Goal: Check status: Check status

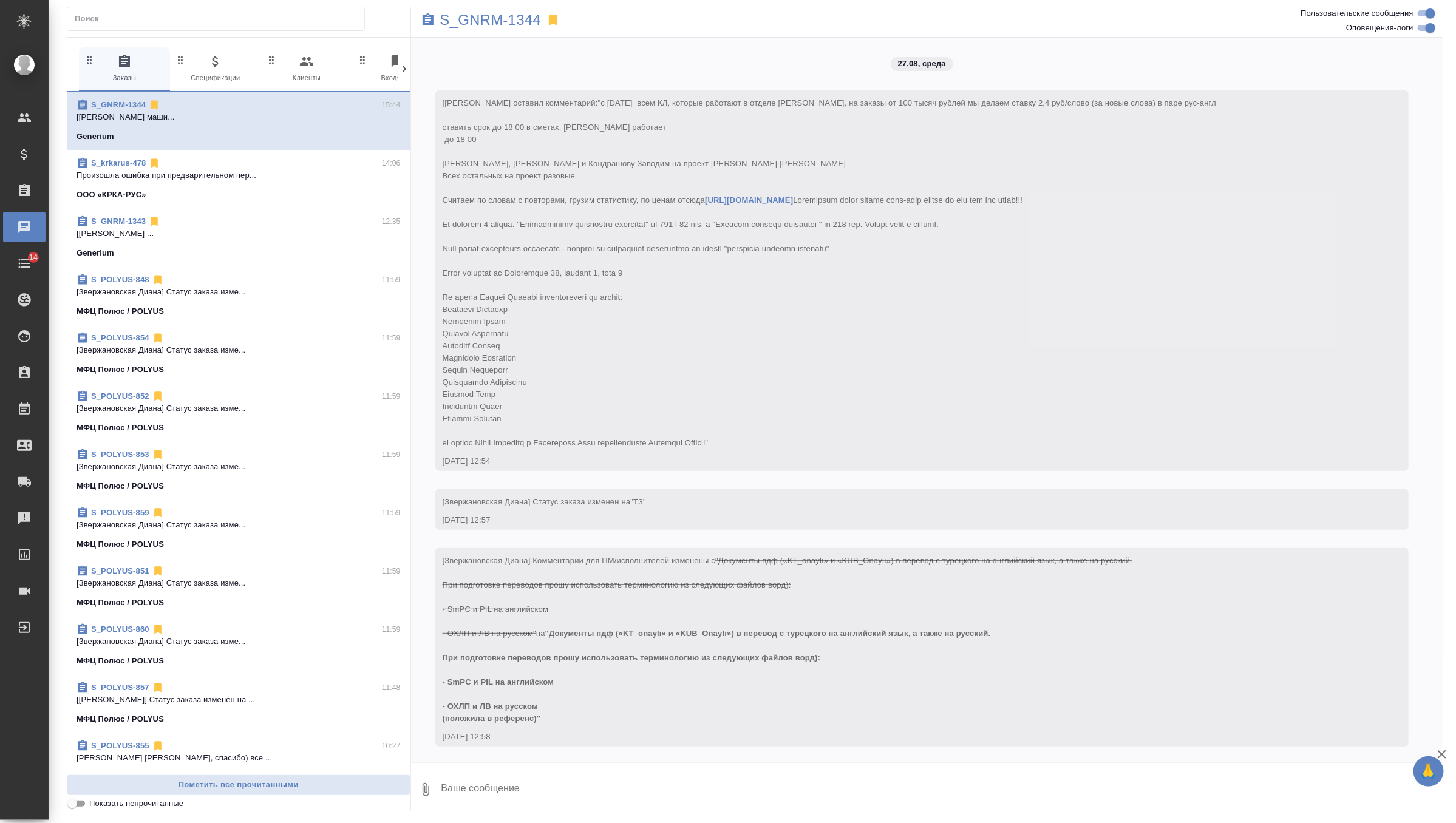
scroll to position [4514, 0]
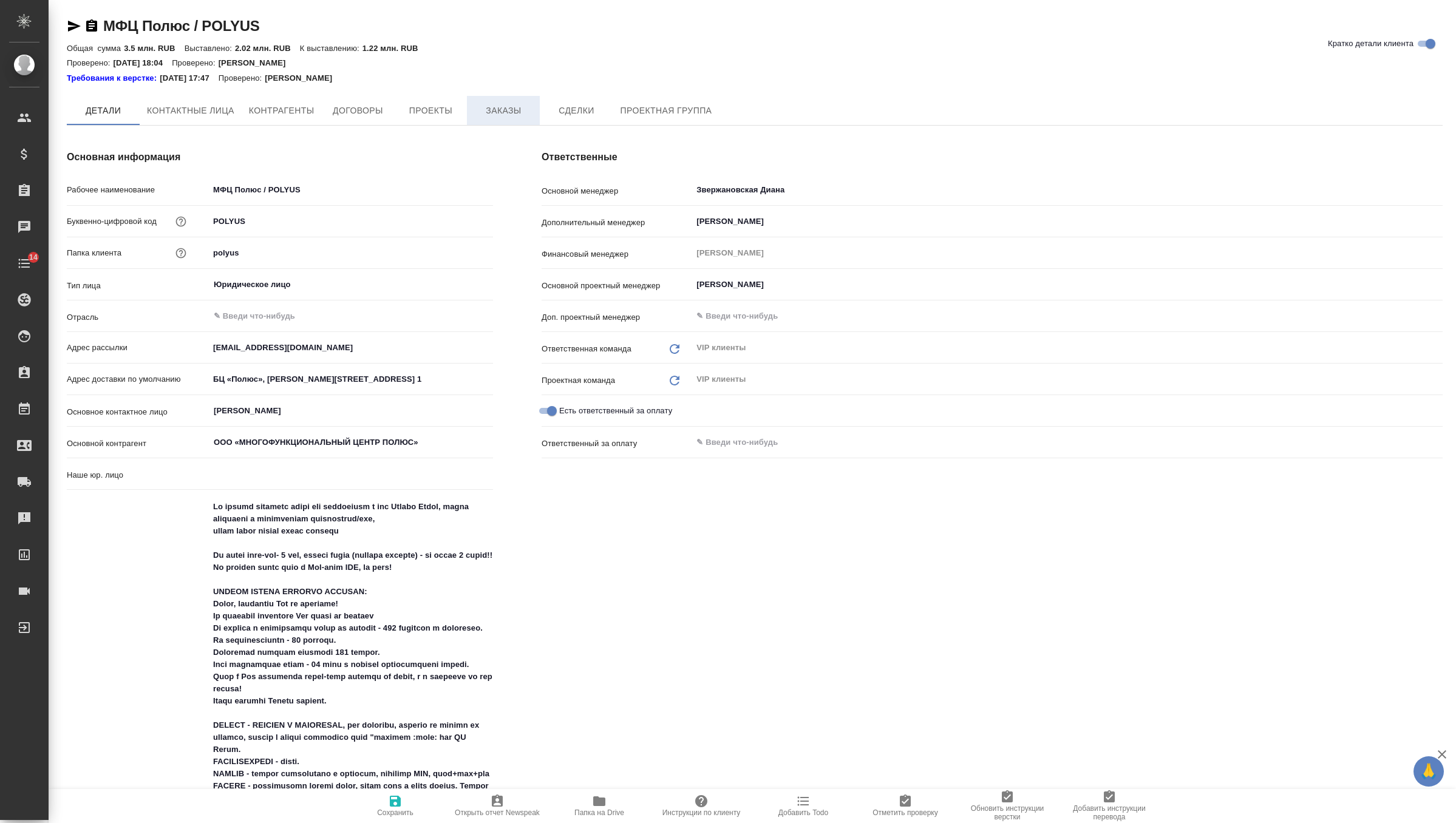
click at [516, 101] on button "Заказы" at bounding box center [503, 110] width 73 height 29
type input "(МБ) ООО "Монблан""
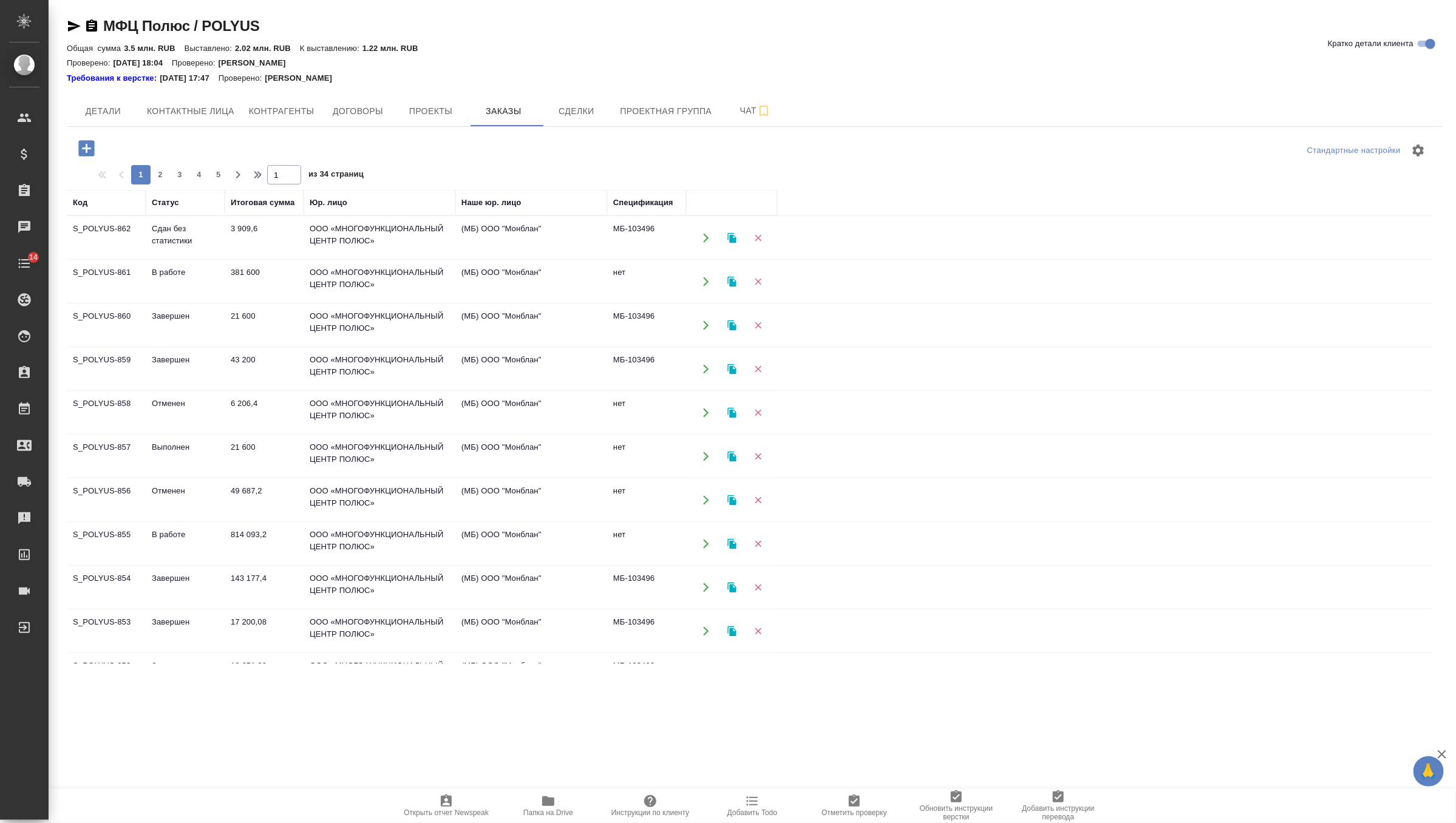
click at [279, 247] on td "3 909,6" at bounding box center [264, 238] width 79 height 42
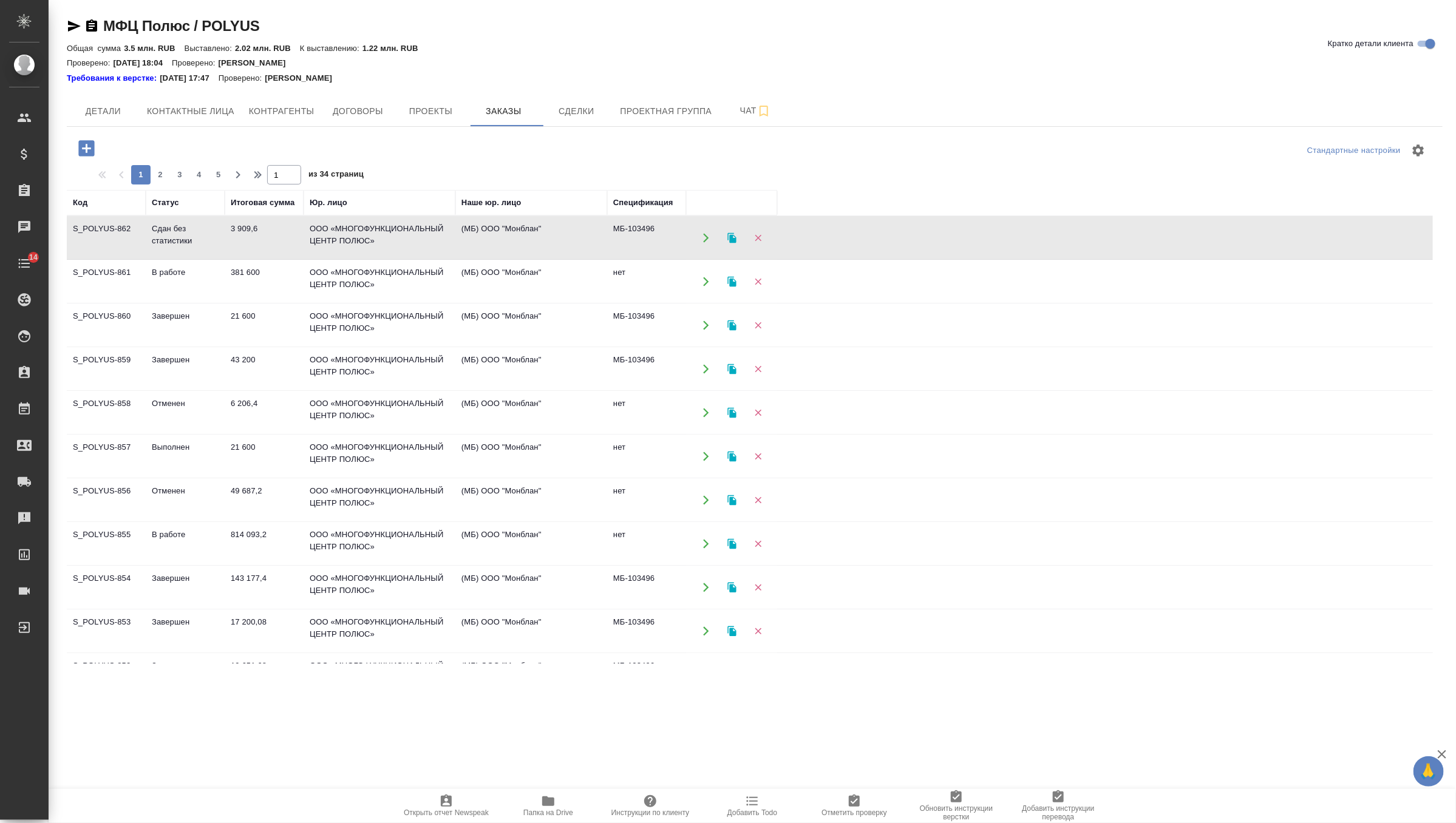
click at [279, 247] on td "3 909,6" at bounding box center [264, 238] width 79 height 42
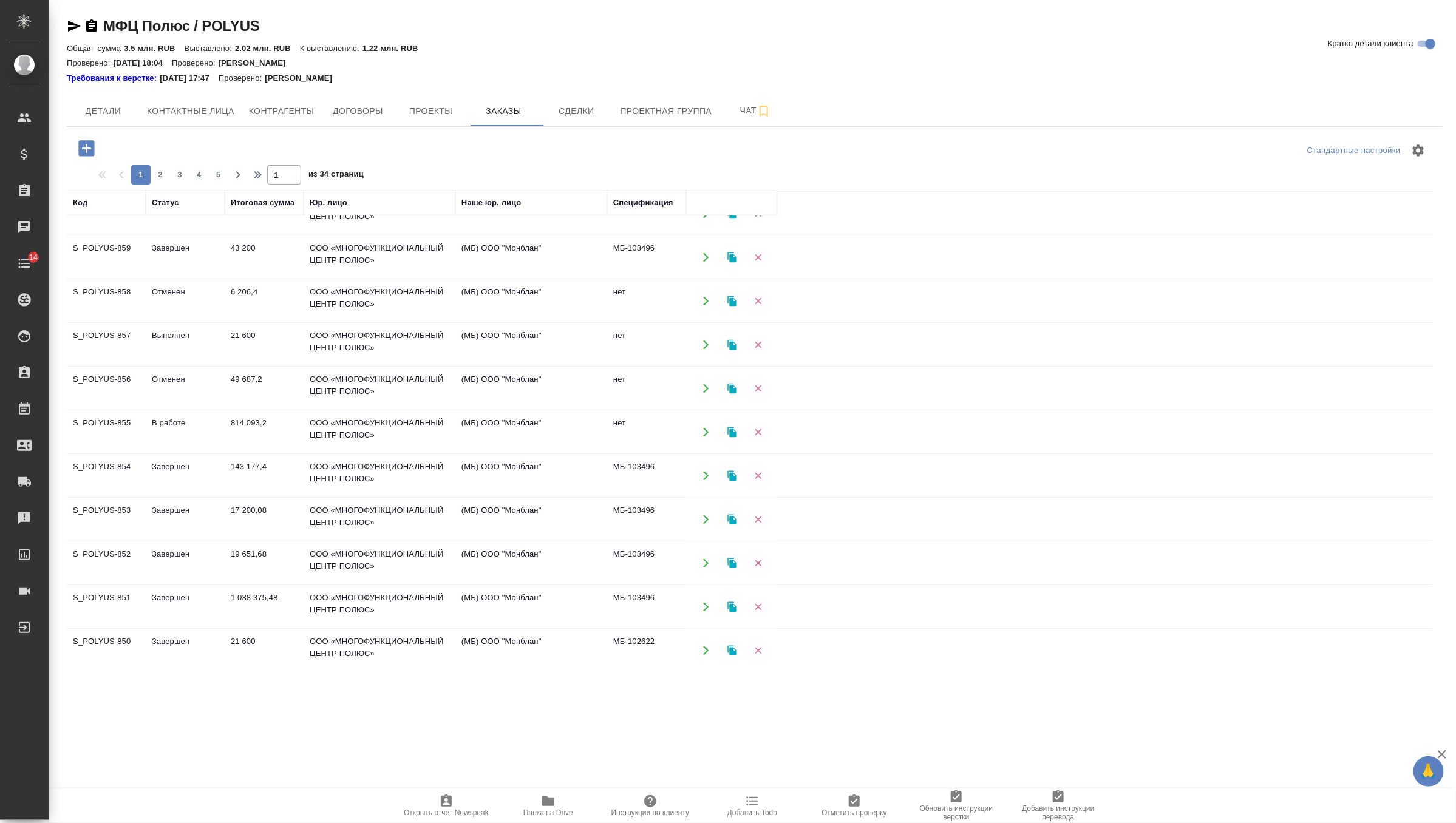
scroll to position [122, 0]
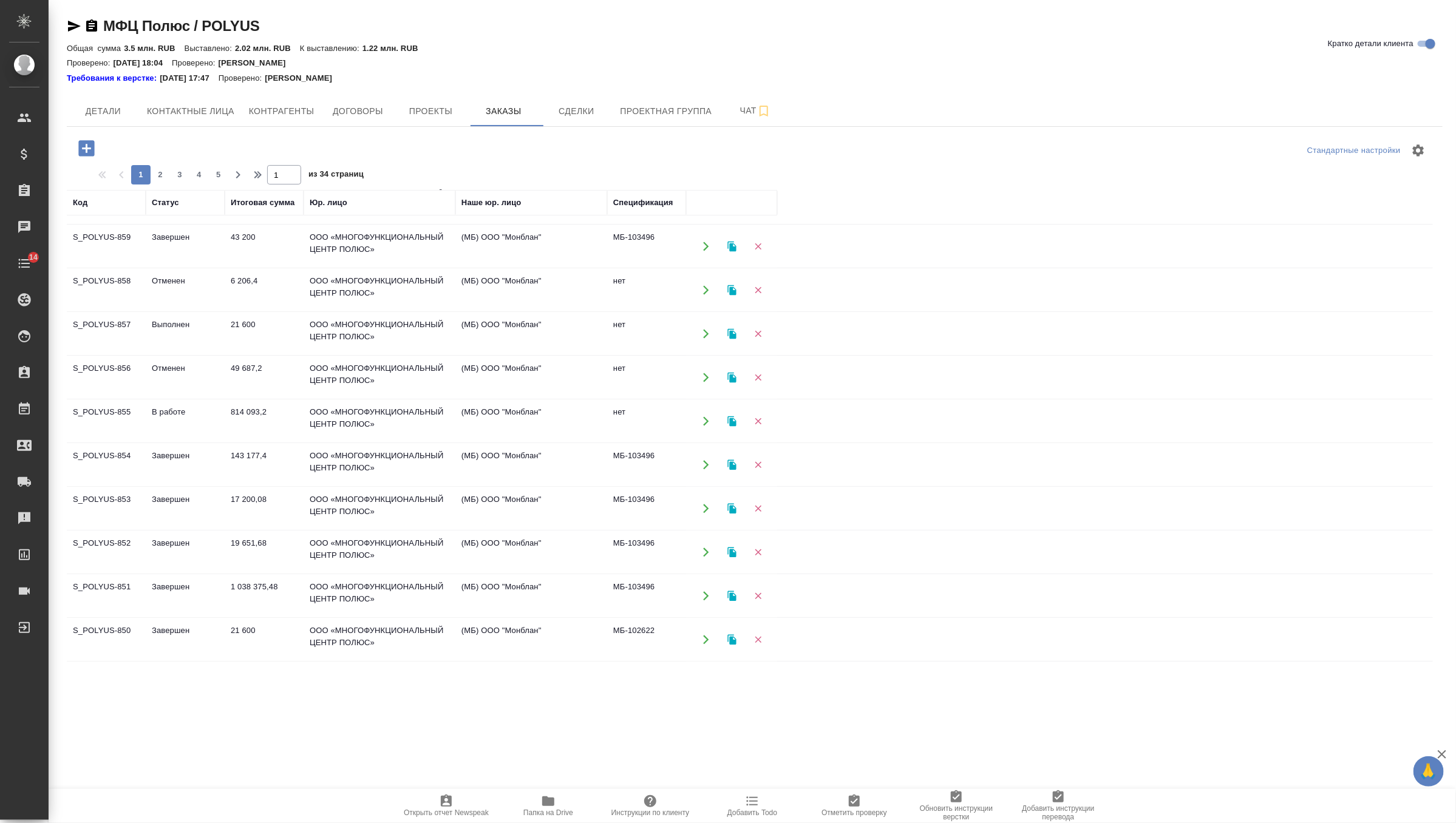
click at [269, 455] on td "143 177,4" at bounding box center [264, 465] width 79 height 42
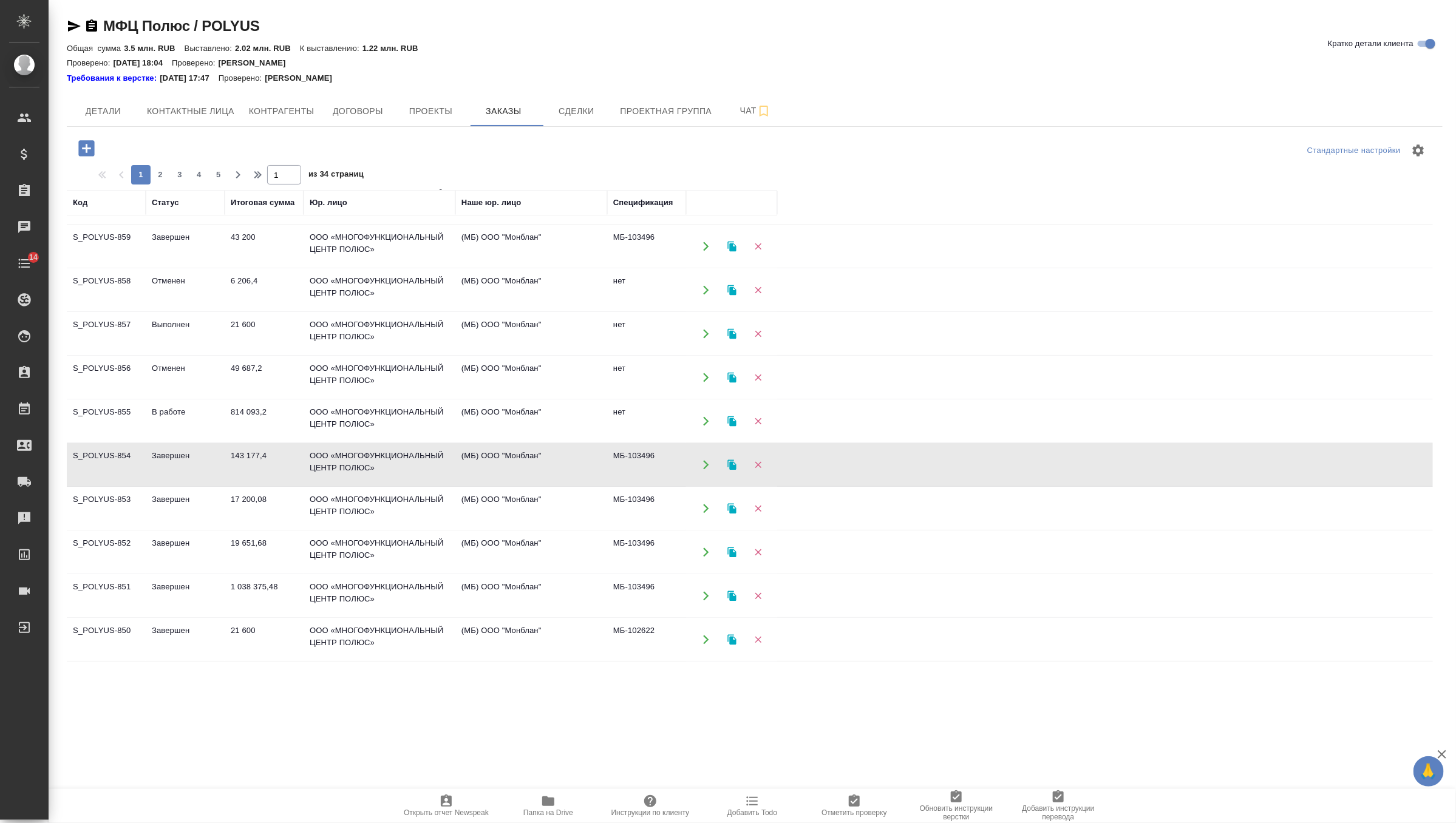
click at [269, 455] on td "143 177,4" at bounding box center [264, 465] width 79 height 42
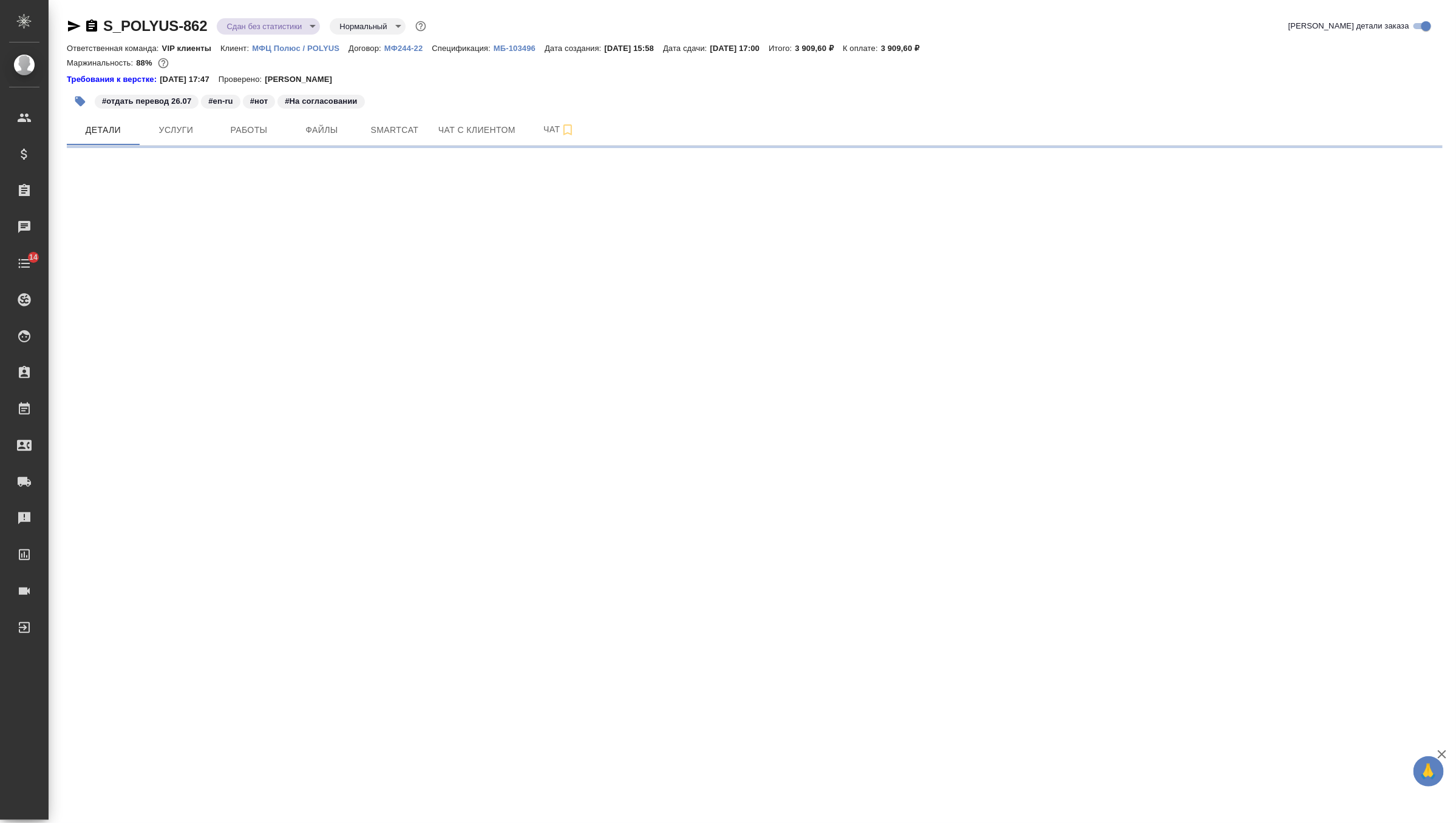
select select "RU"
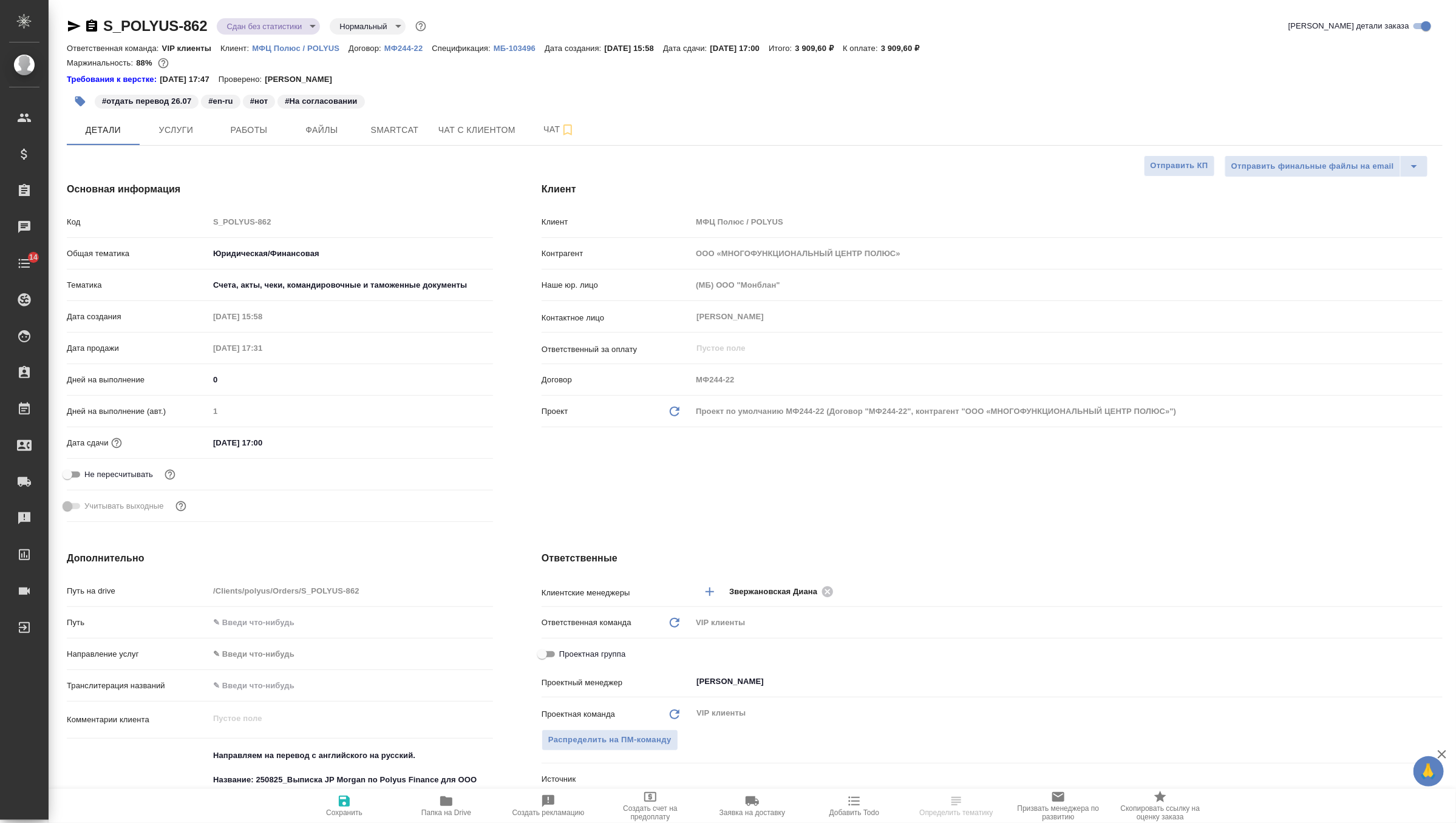
type textarea "x"
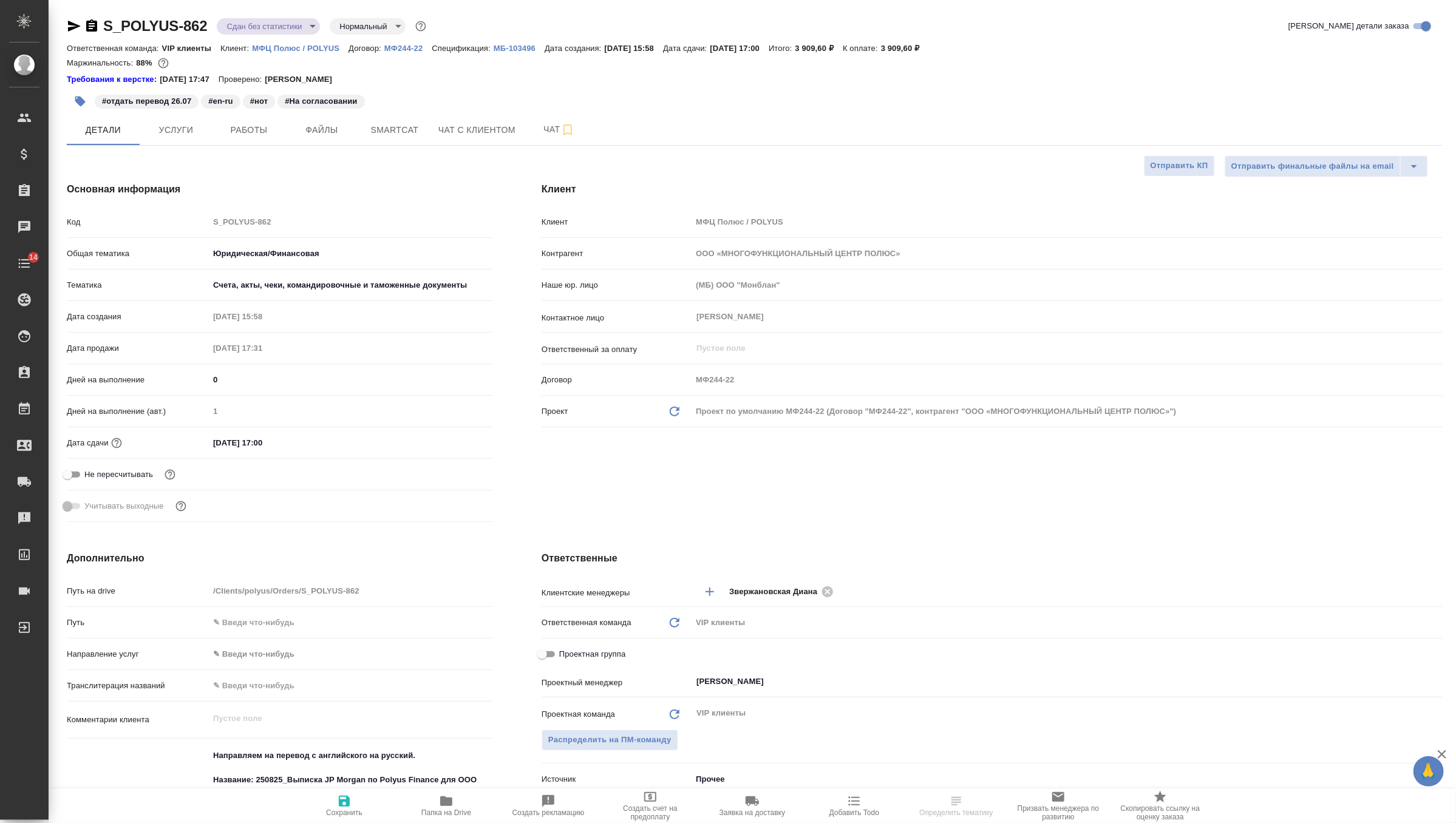
type textarea "x"
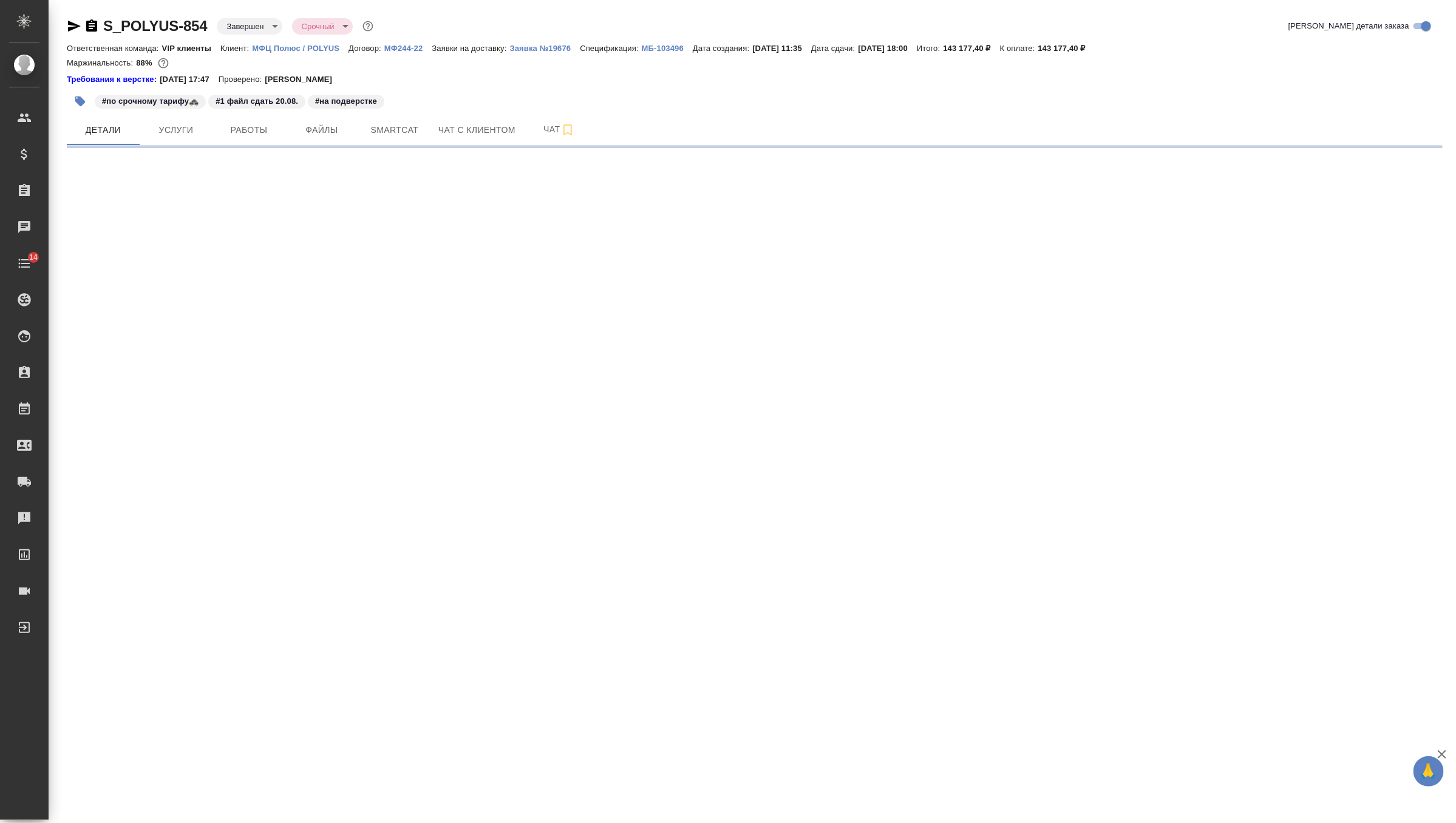
select select "RU"
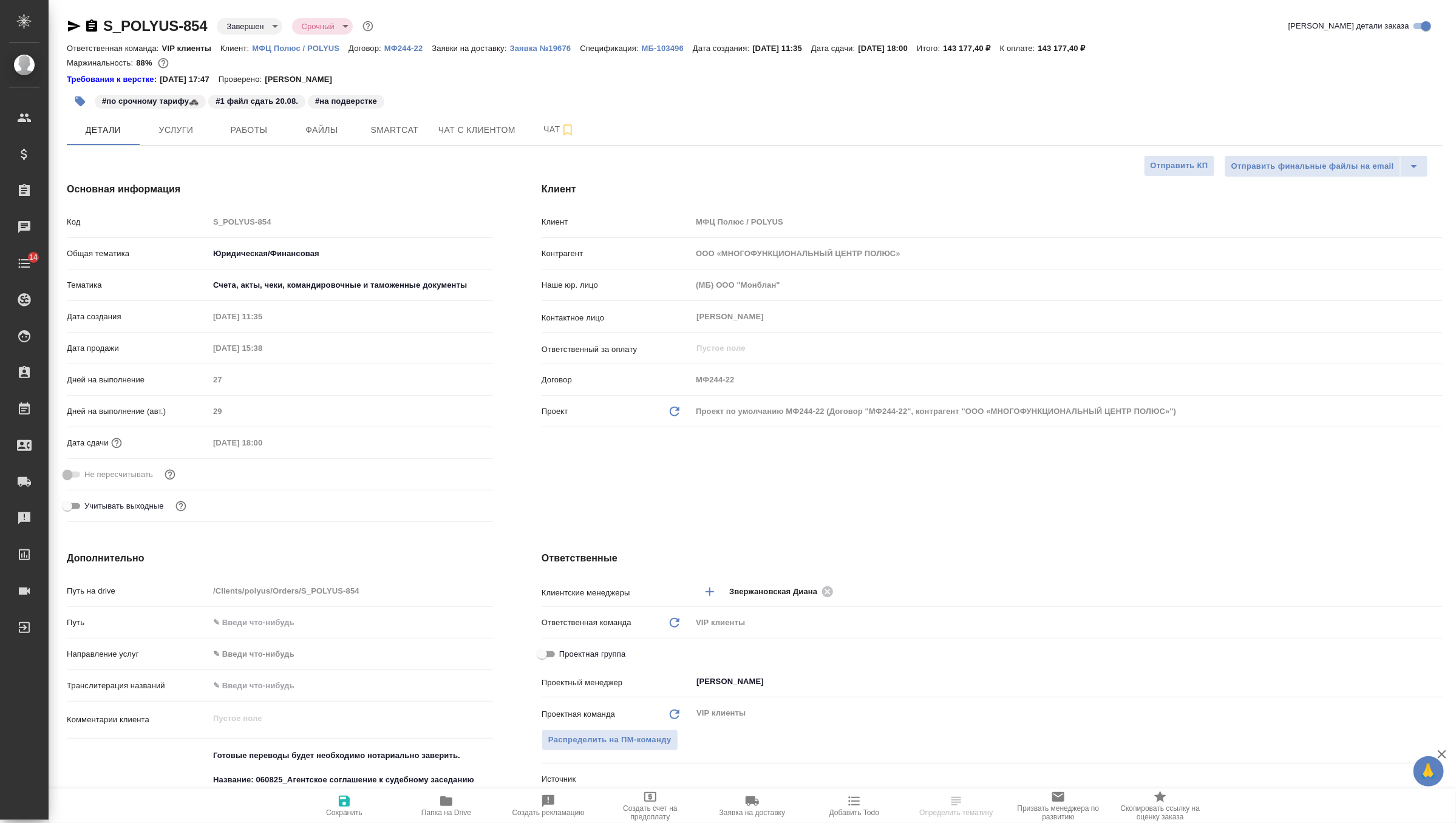
type textarea "x"
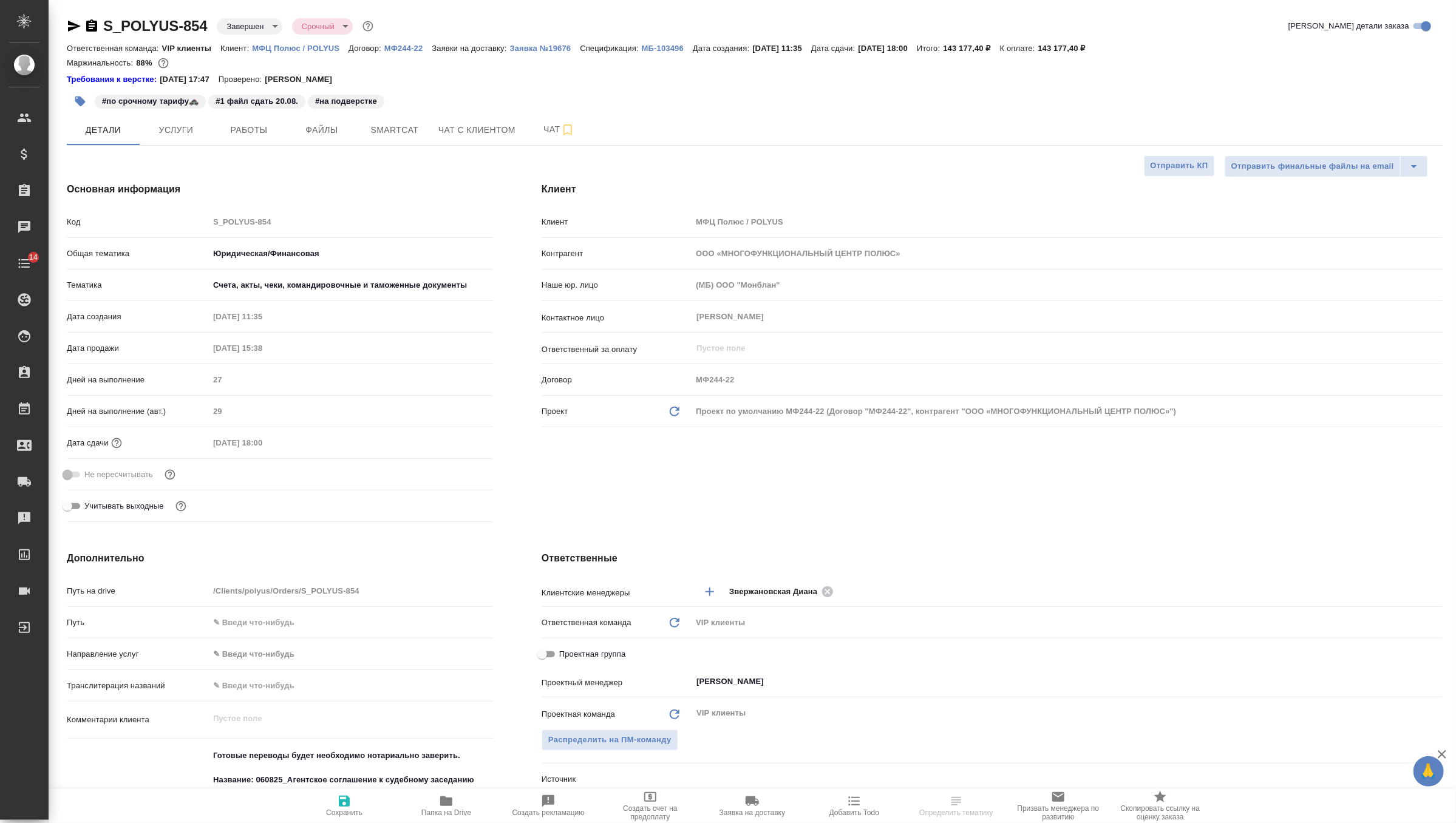
type textarea "x"
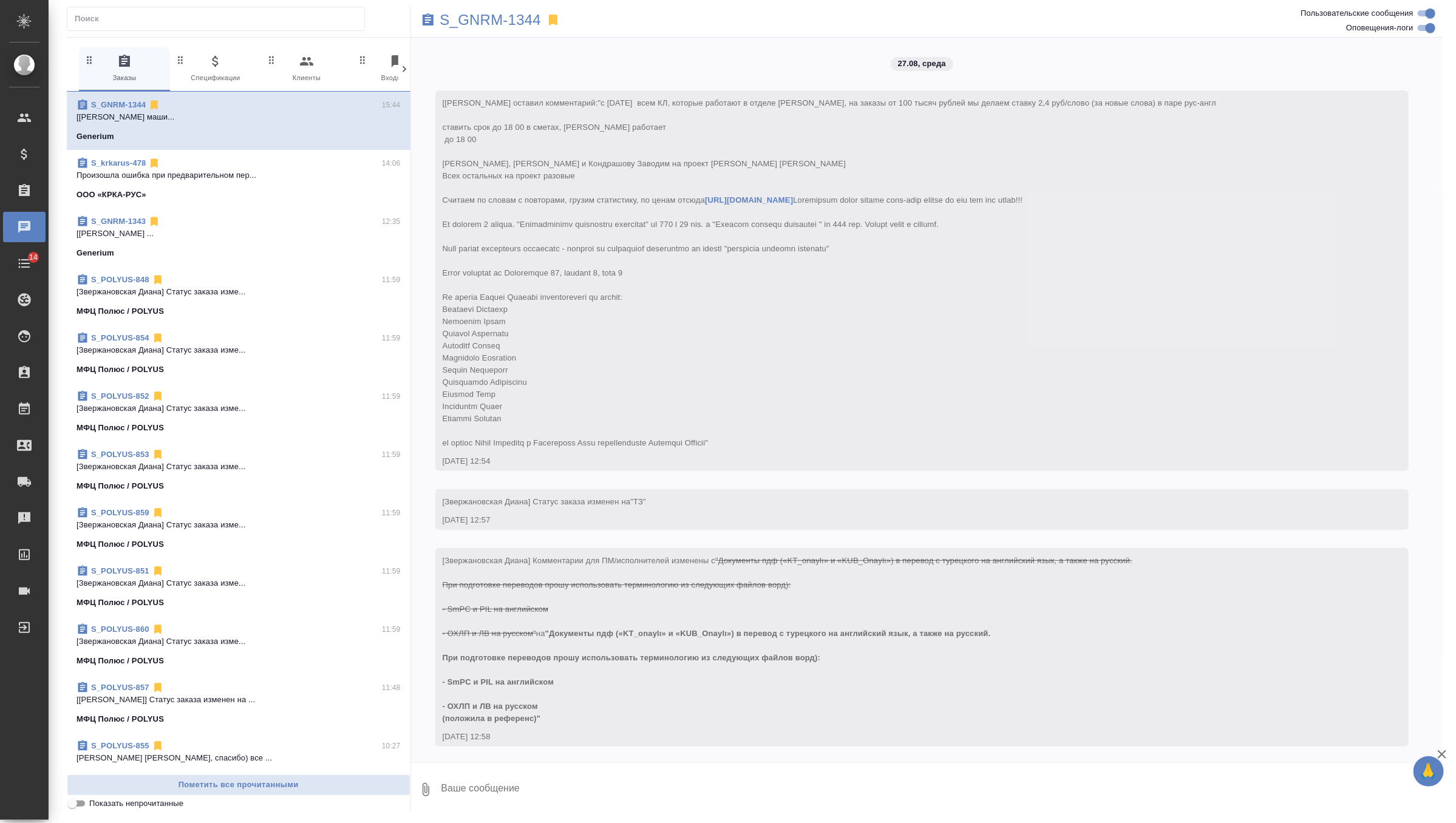
scroll to position [4514, 0]
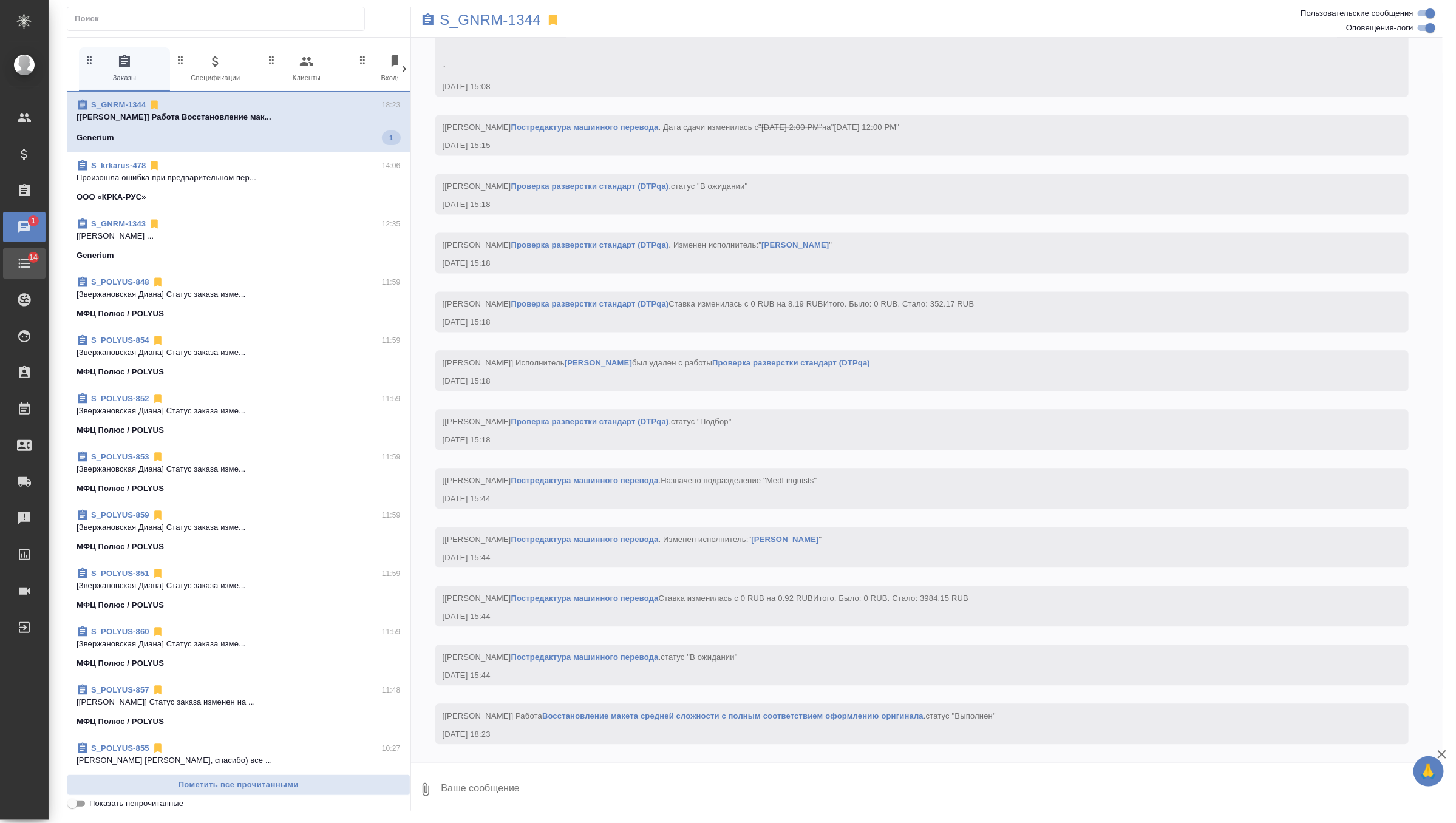
scroll to position [4572, 0]
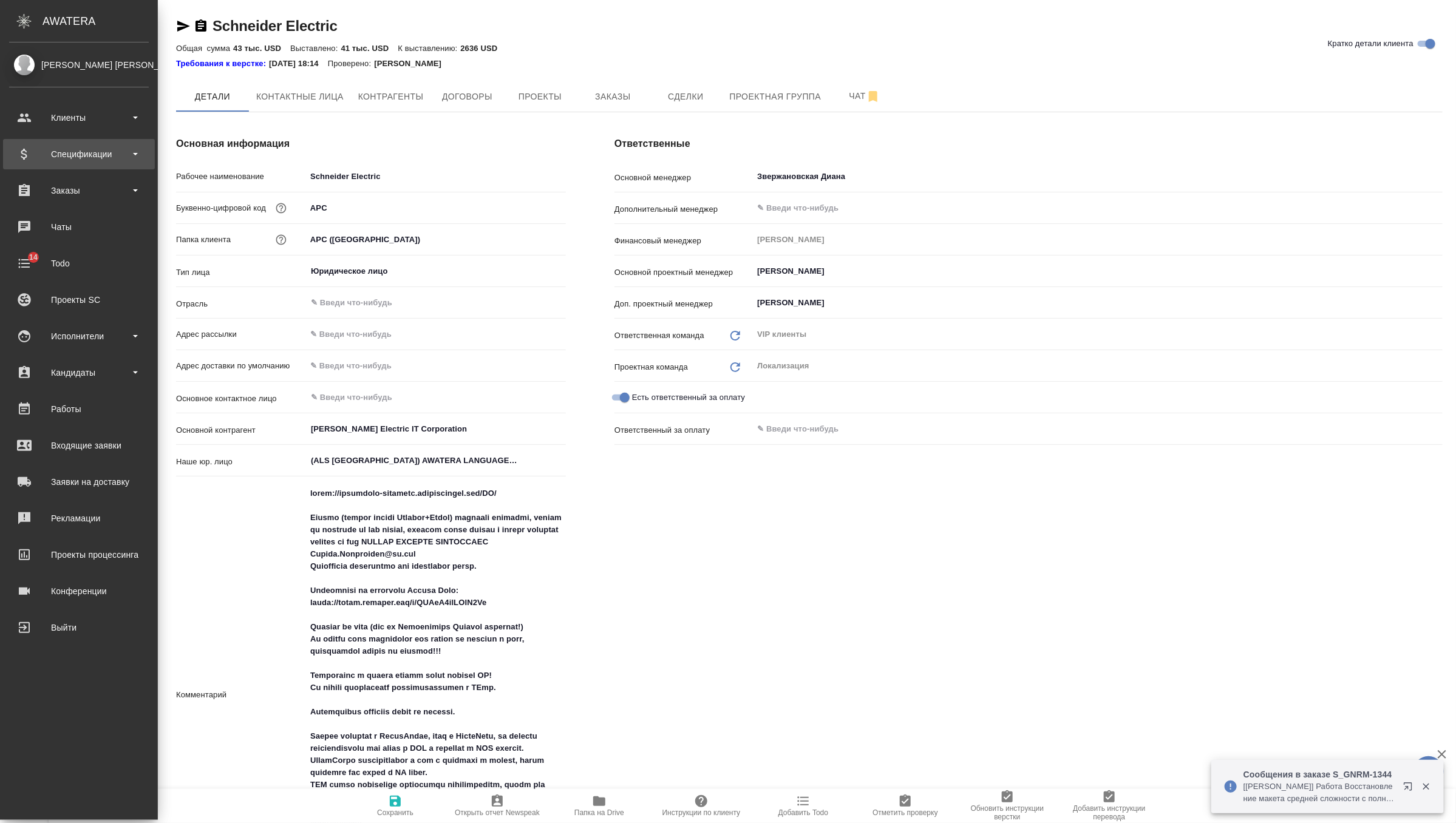
click at [71, 153] on div "Спецификации" at bounding box center [79, 154] width 140 height 18
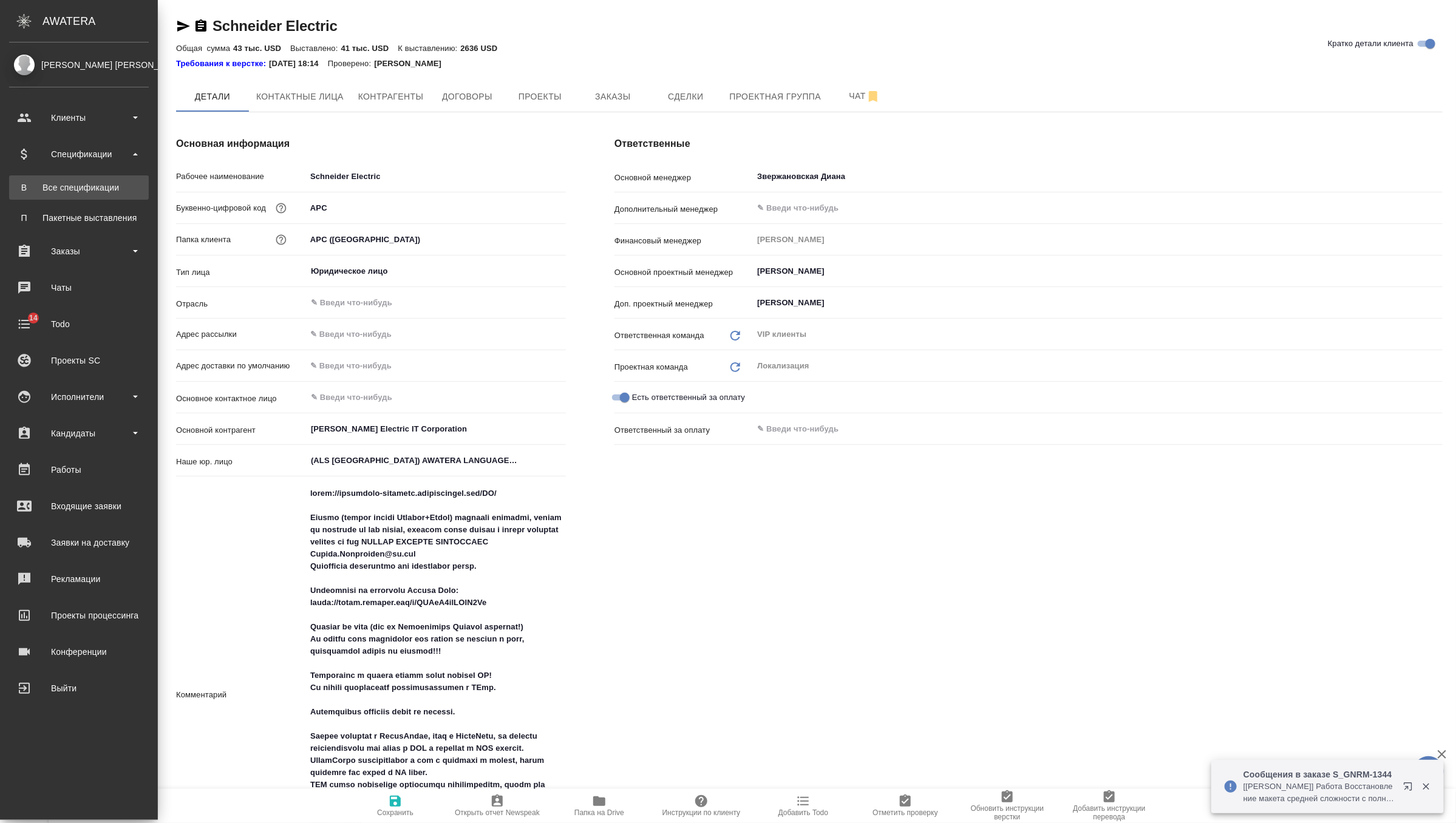
click at [70, 193] on div "Все спецификации" at bounding box center [78, 187] width 127 height 12
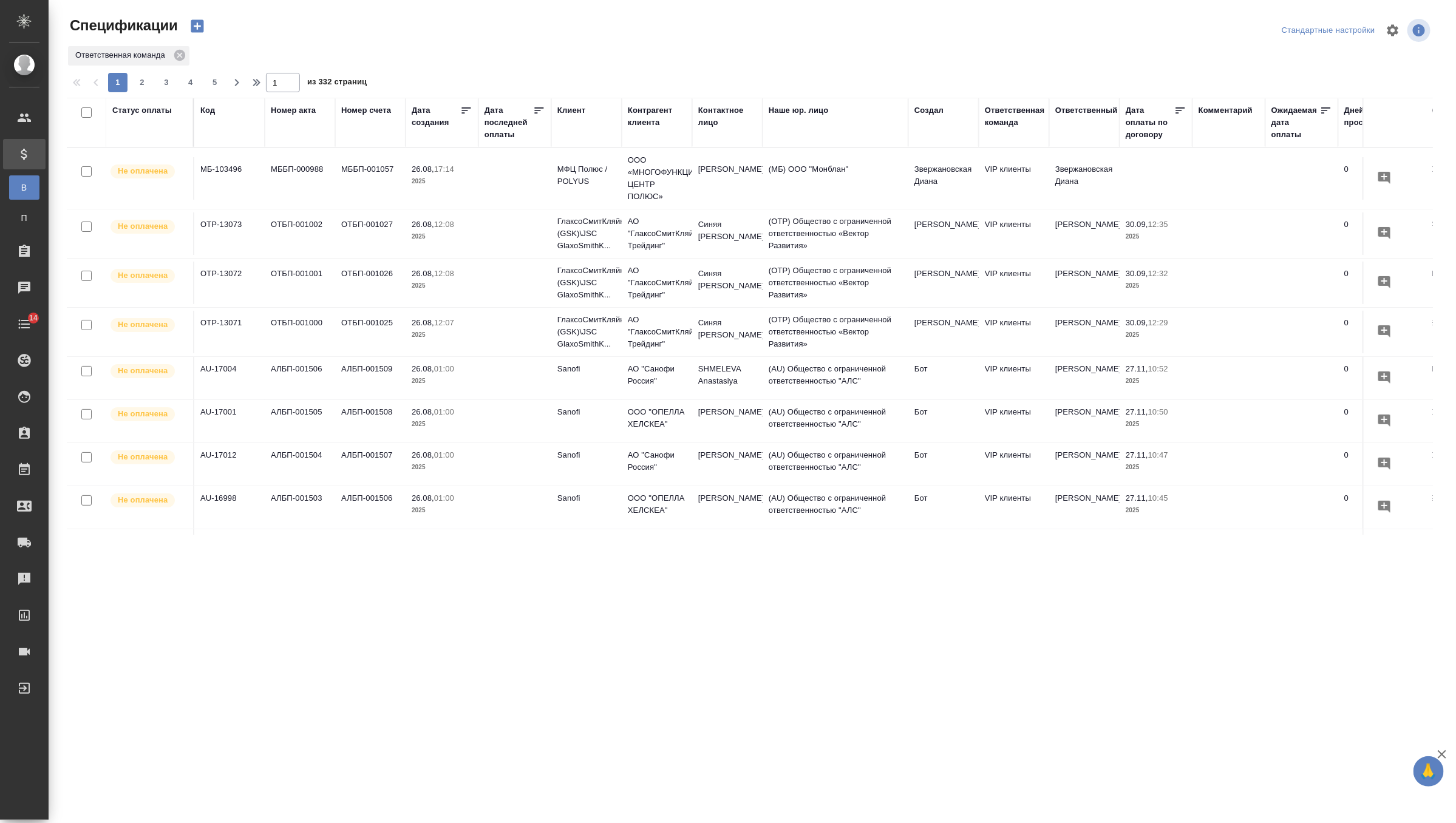
click at [568, 114] on div "Клиент" at bounding box center [571, 110] width 28 height 12
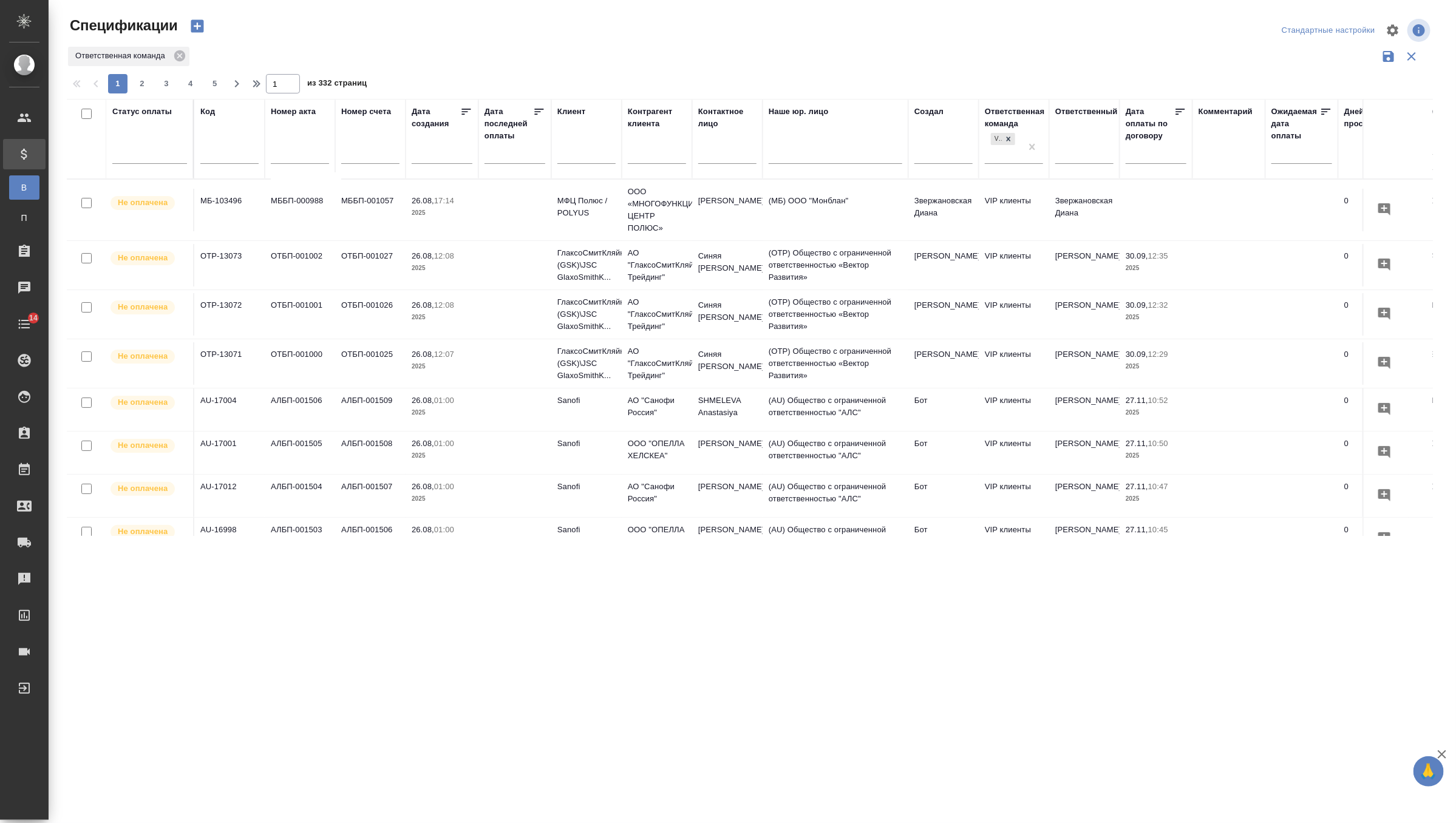
click at [575, 165] on div at bounding box center [586, 157] width 58 height 30
click at [575, 163] on div at bounding box center [586, 157] width 58 height 30
click at [575, 157] on input "text" at bounding box center [586, 156] width 58 height 15
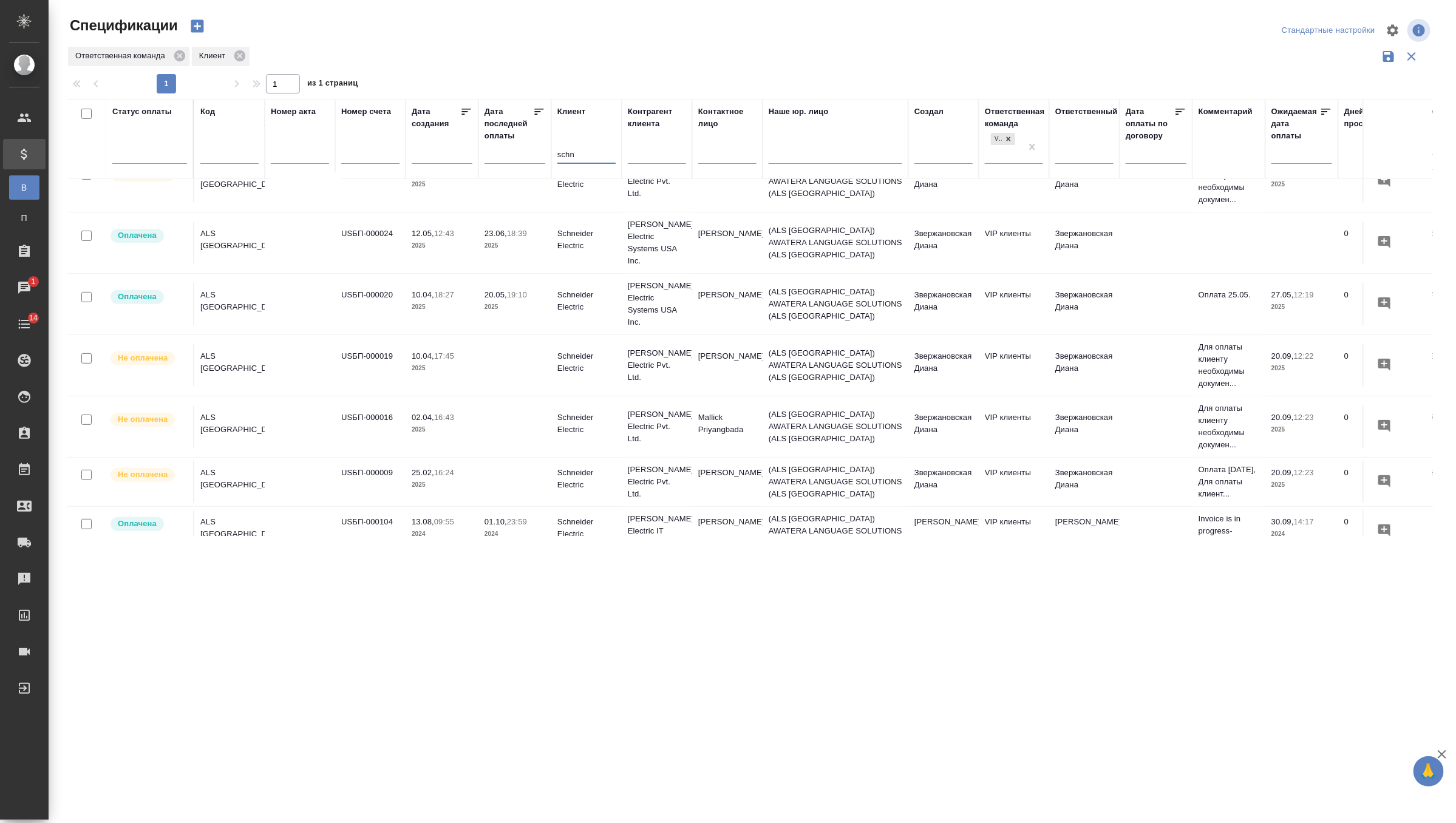
scroll to position [332, 0]
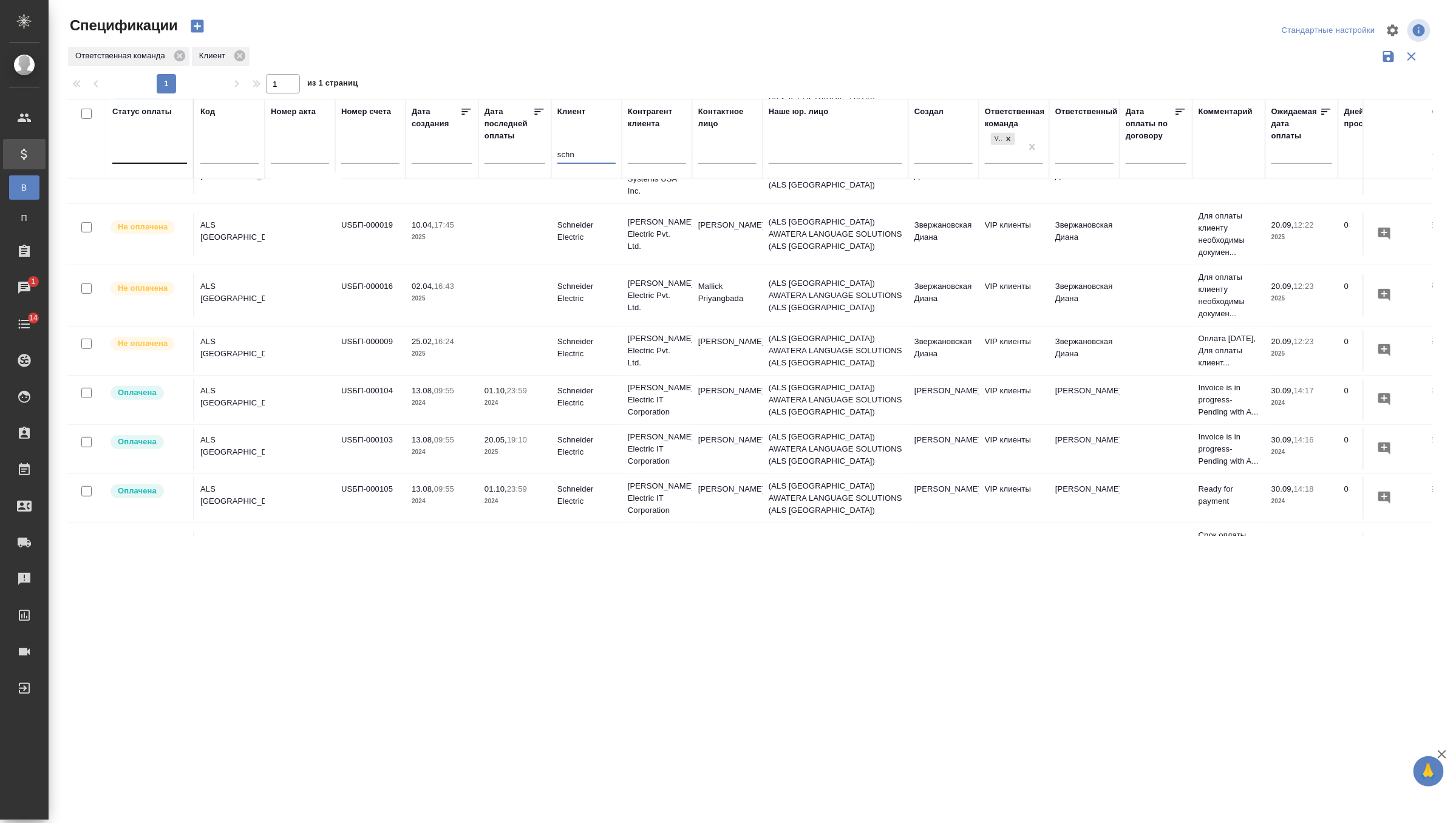
type input "schn"
click at [161, 151] on div at bounding box center [150, 151] width 75 height 18
click at [264, 192] on div "Не оплачена" at bounding box center [291, 190] width 182 height 22
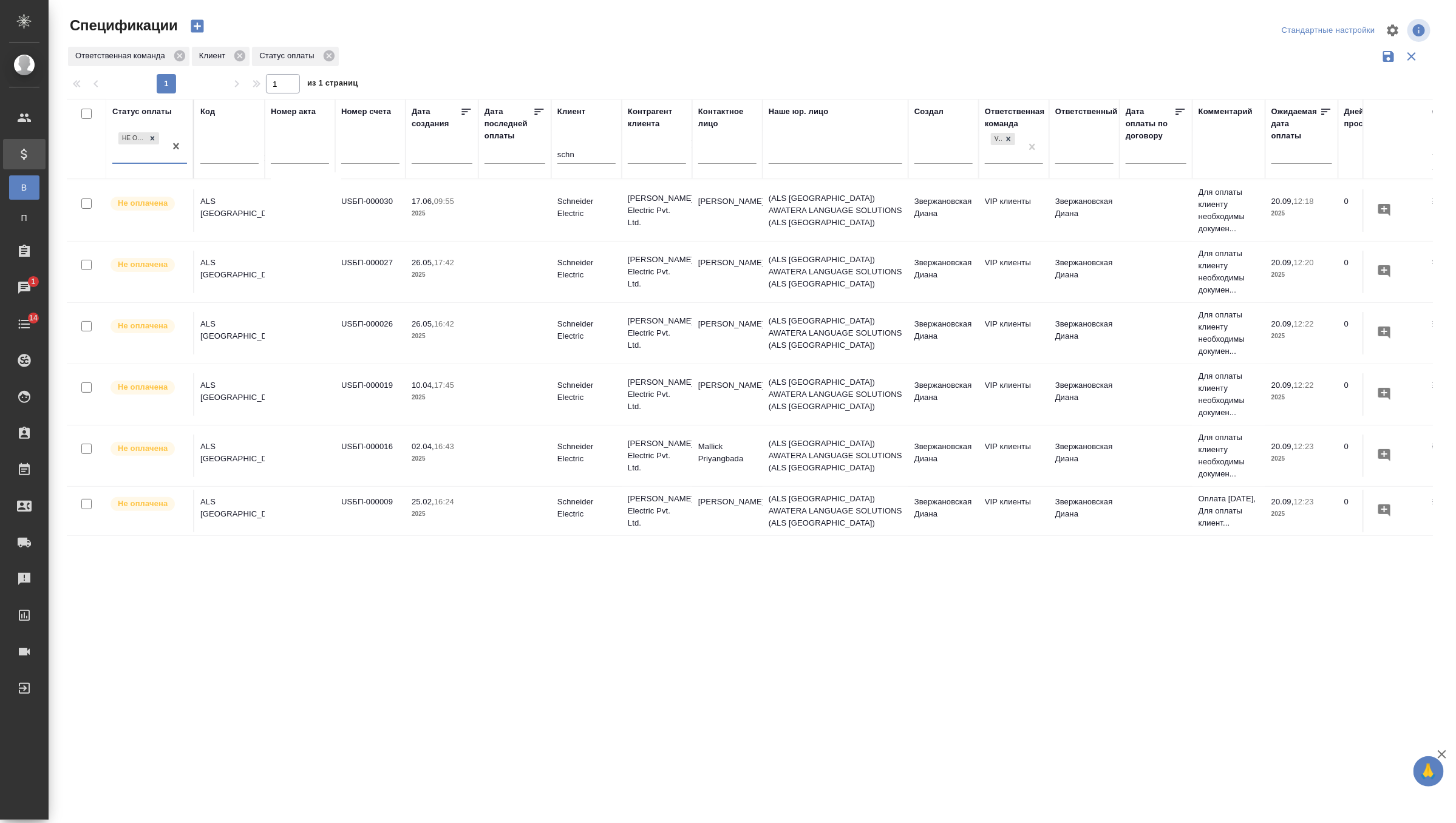
scroll to position [0, 0]
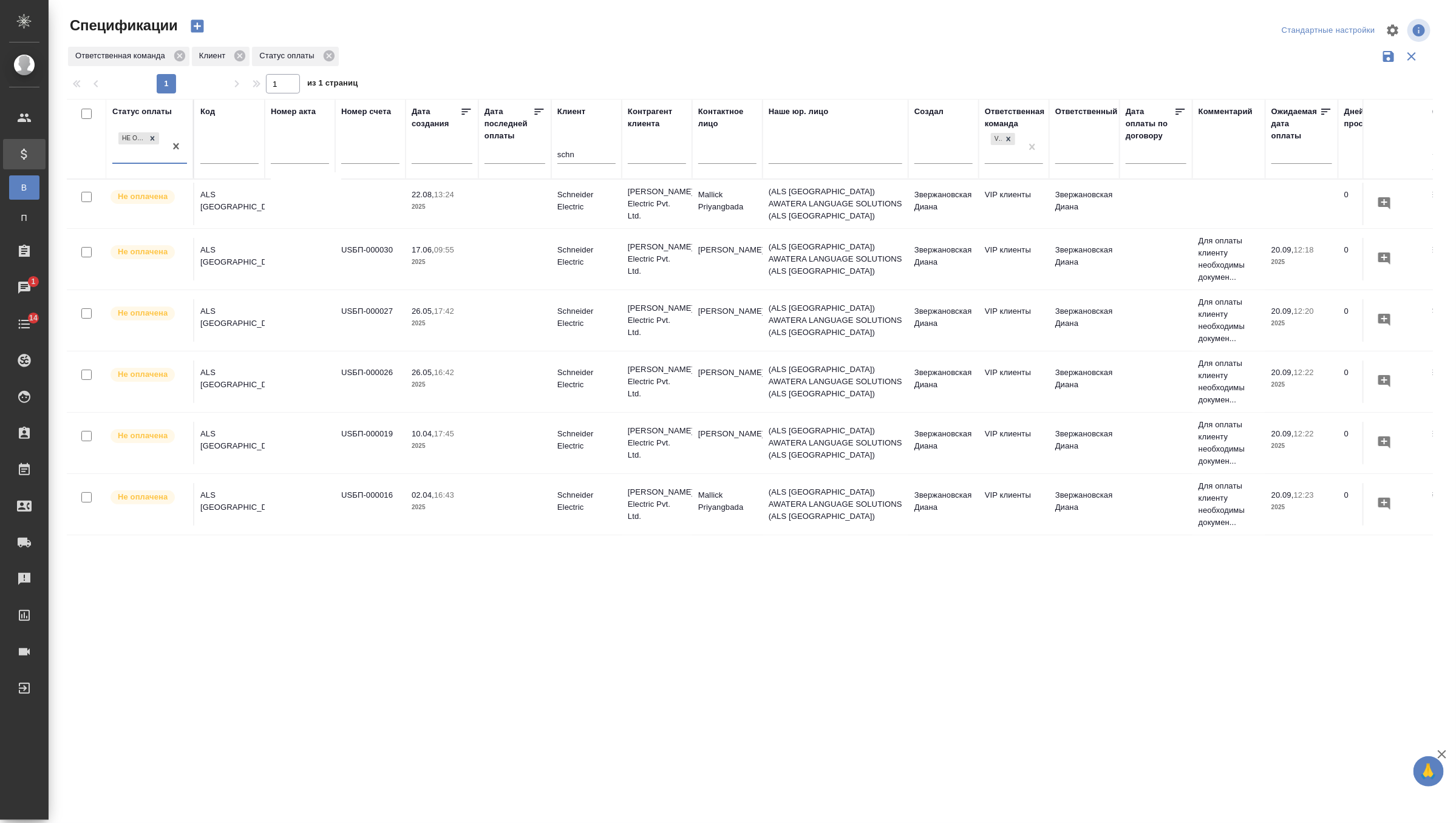
click at [458, 209] on p "2025" at bounding box center [442, 206] width 61 height 12
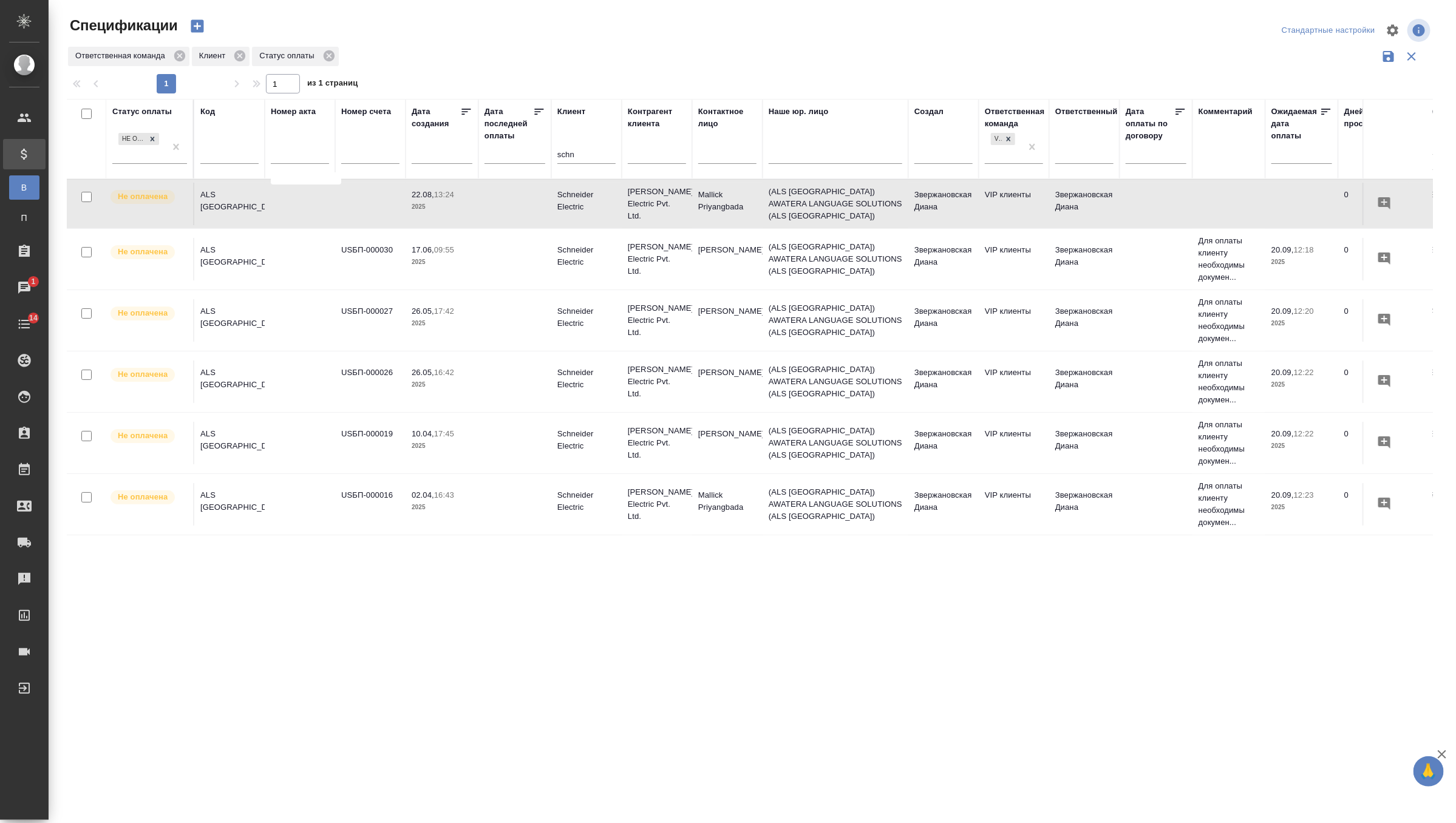
click at [458, 209] on p "2025" at bounding box center [442, 206] width 61 height 12
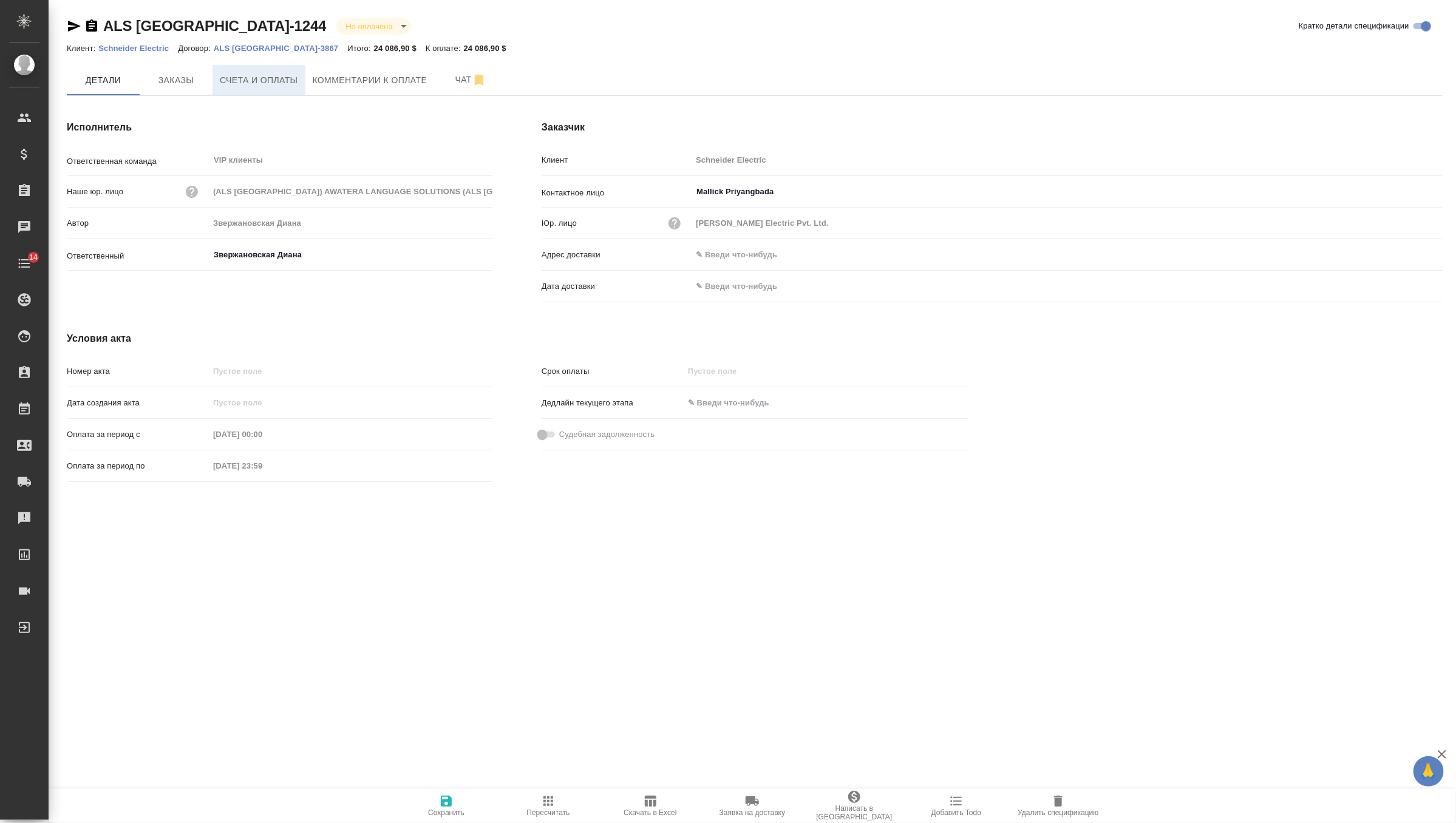
click at [286, 79] on span "Счета и оплаты" at bounding box center [259, 80] width 78 height 15
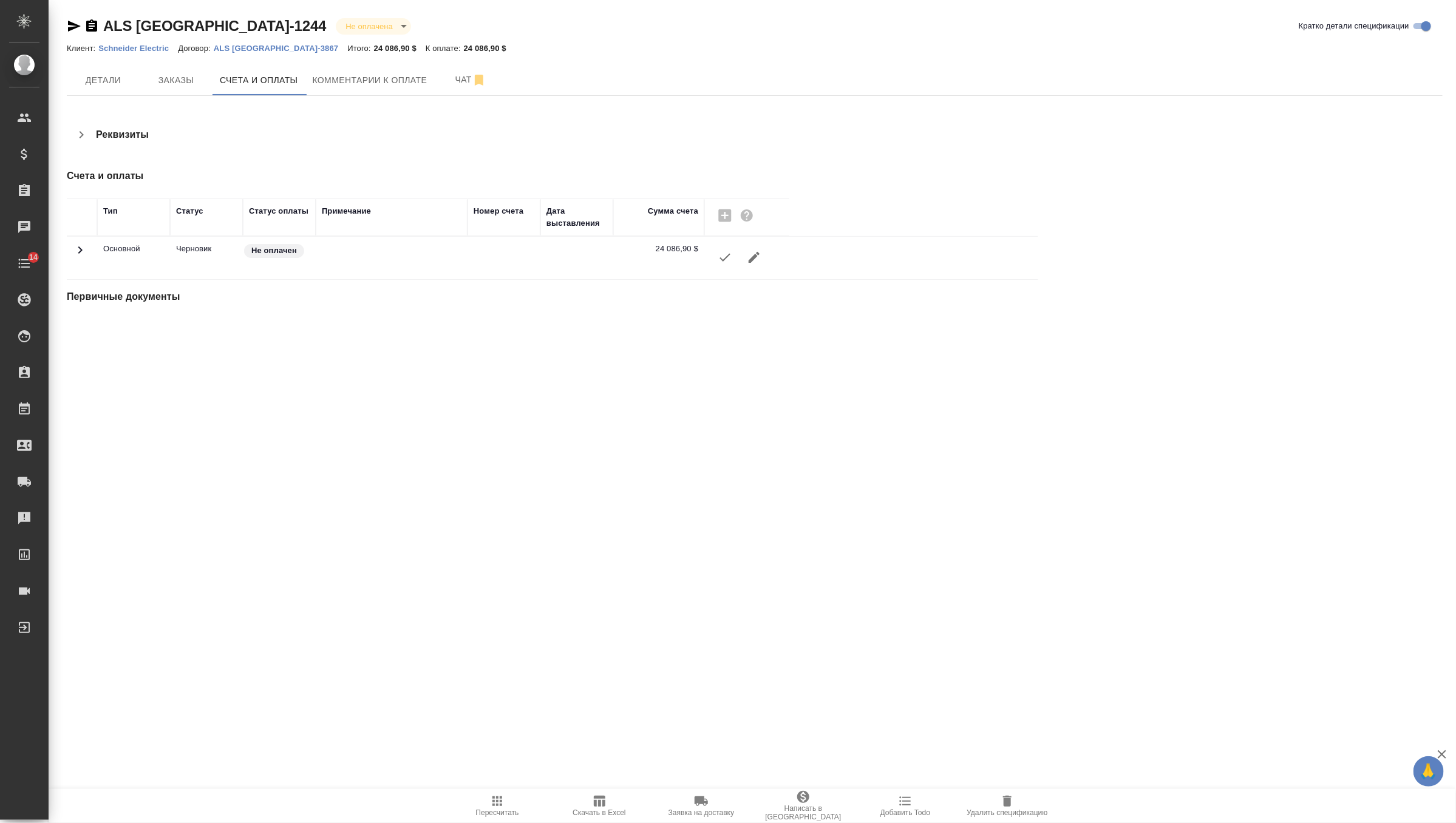
click at [720, 257] on icon "button" at bounding box center [725, 257] width 15 height 15
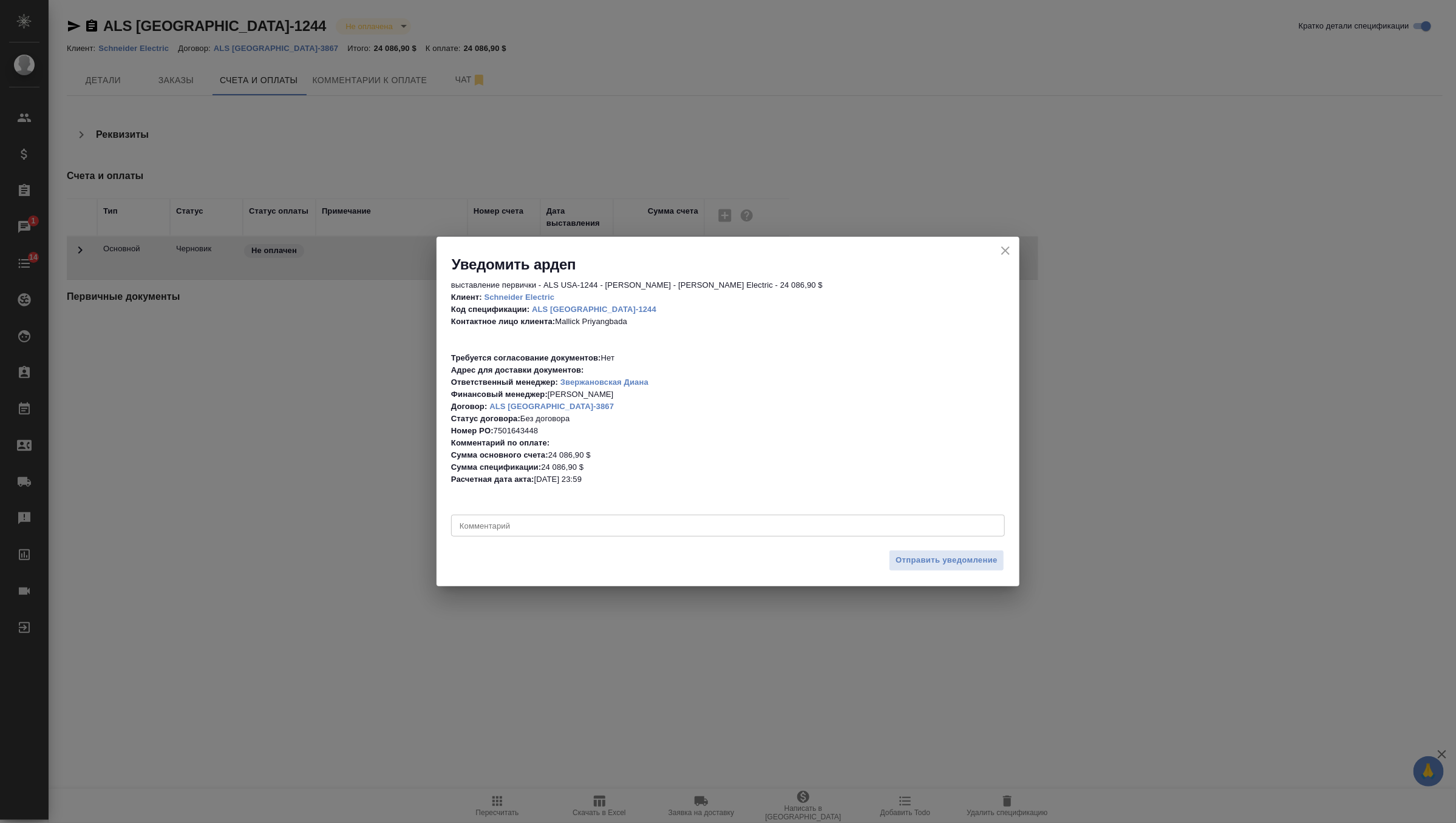
click at [1006, 250] on icon "close" at bounding box center [1006, 251] width 8 height 8
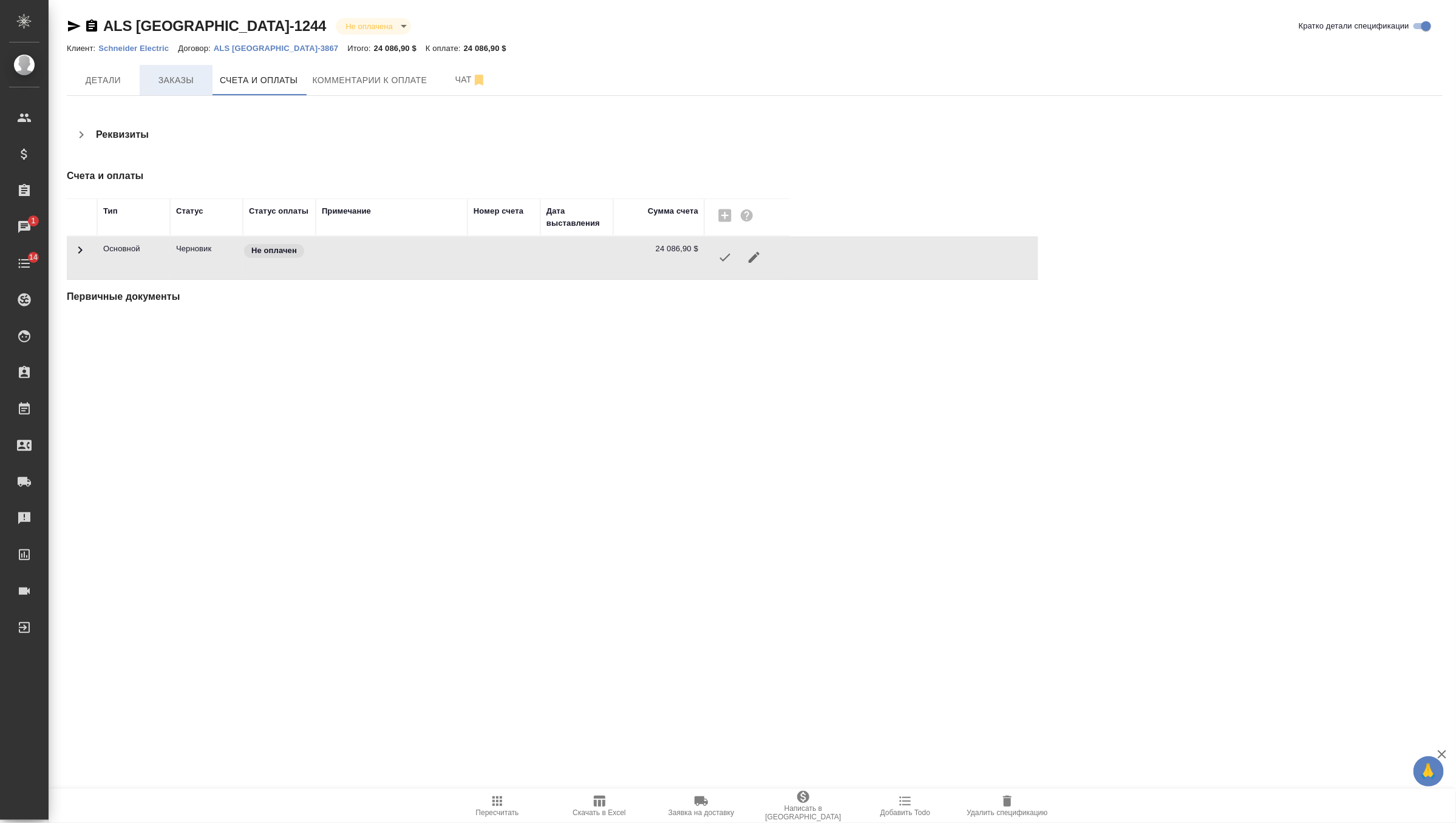
click at [190, 81] on span "Заказы" at bounding box center [176, 80] width 58 height 15
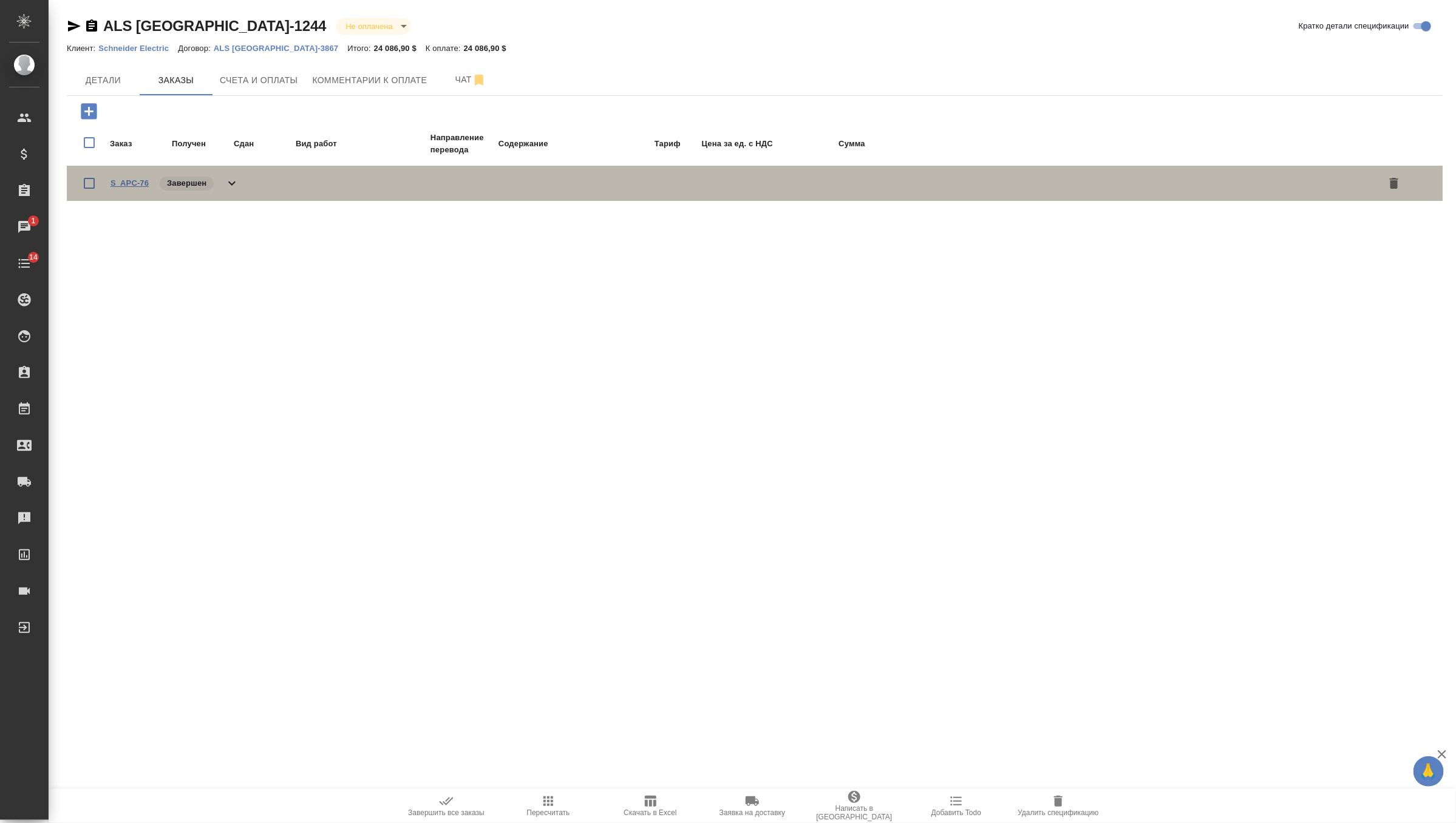
click at [129, 180] on link "S_APC-76" at bounding box center [129, 182] width 38 height 9
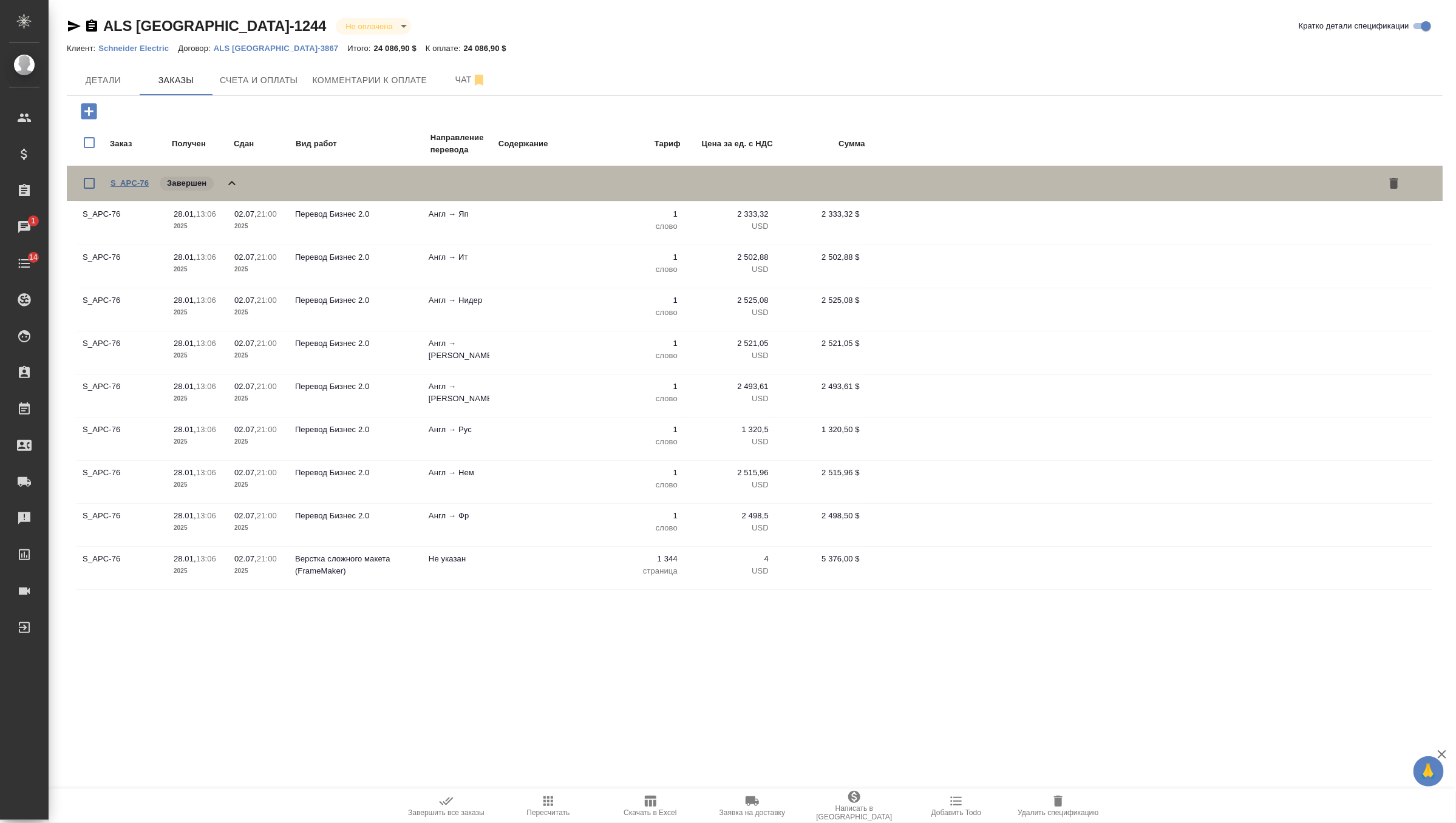
click at [140, 182] on link "S_APC-76" at bounding box center [129, 182] width 38 height 9
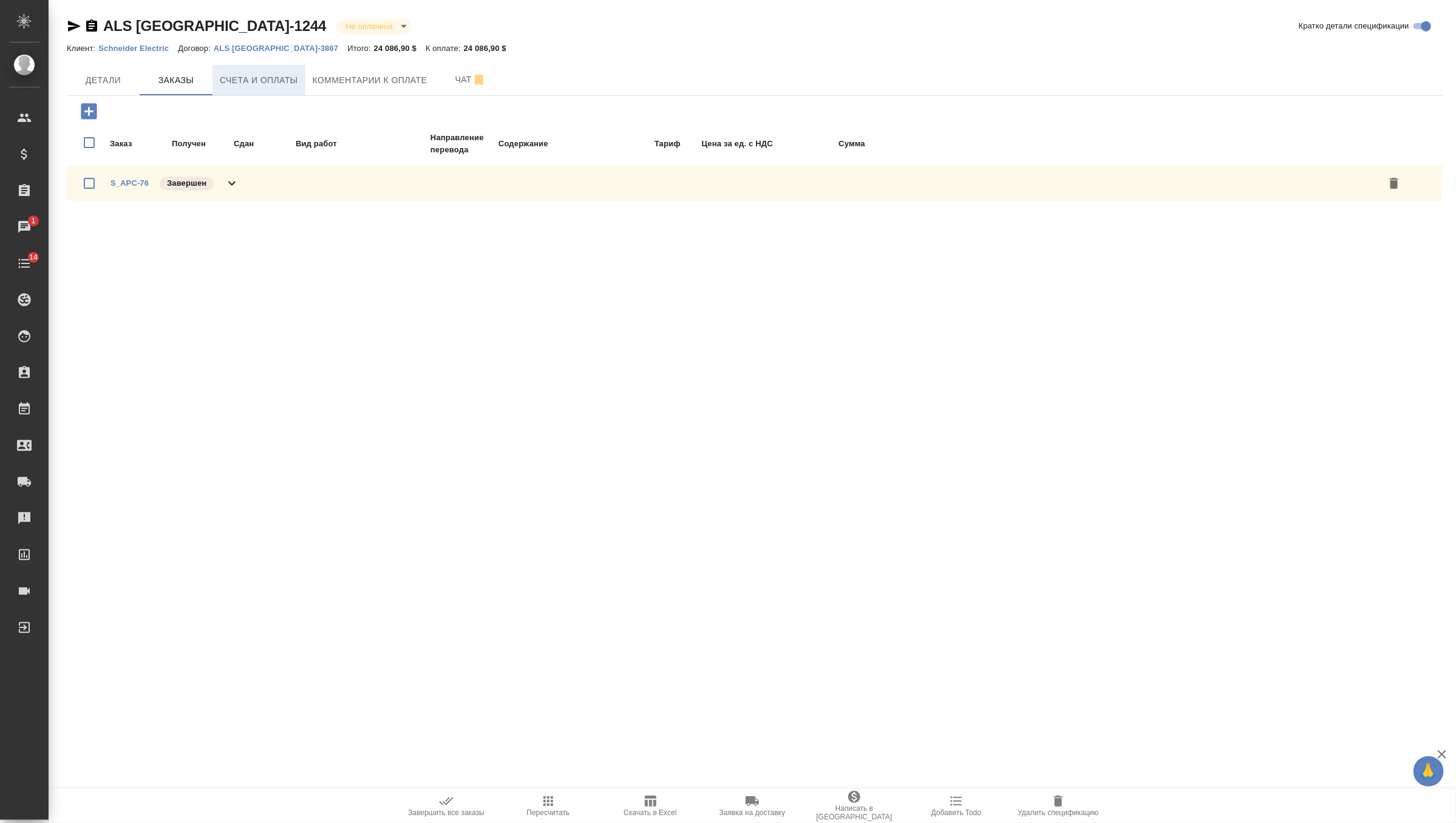
click at [243, 82] on span "Счета и оплаты" at bounding box center [259, 80] width 78 height 15
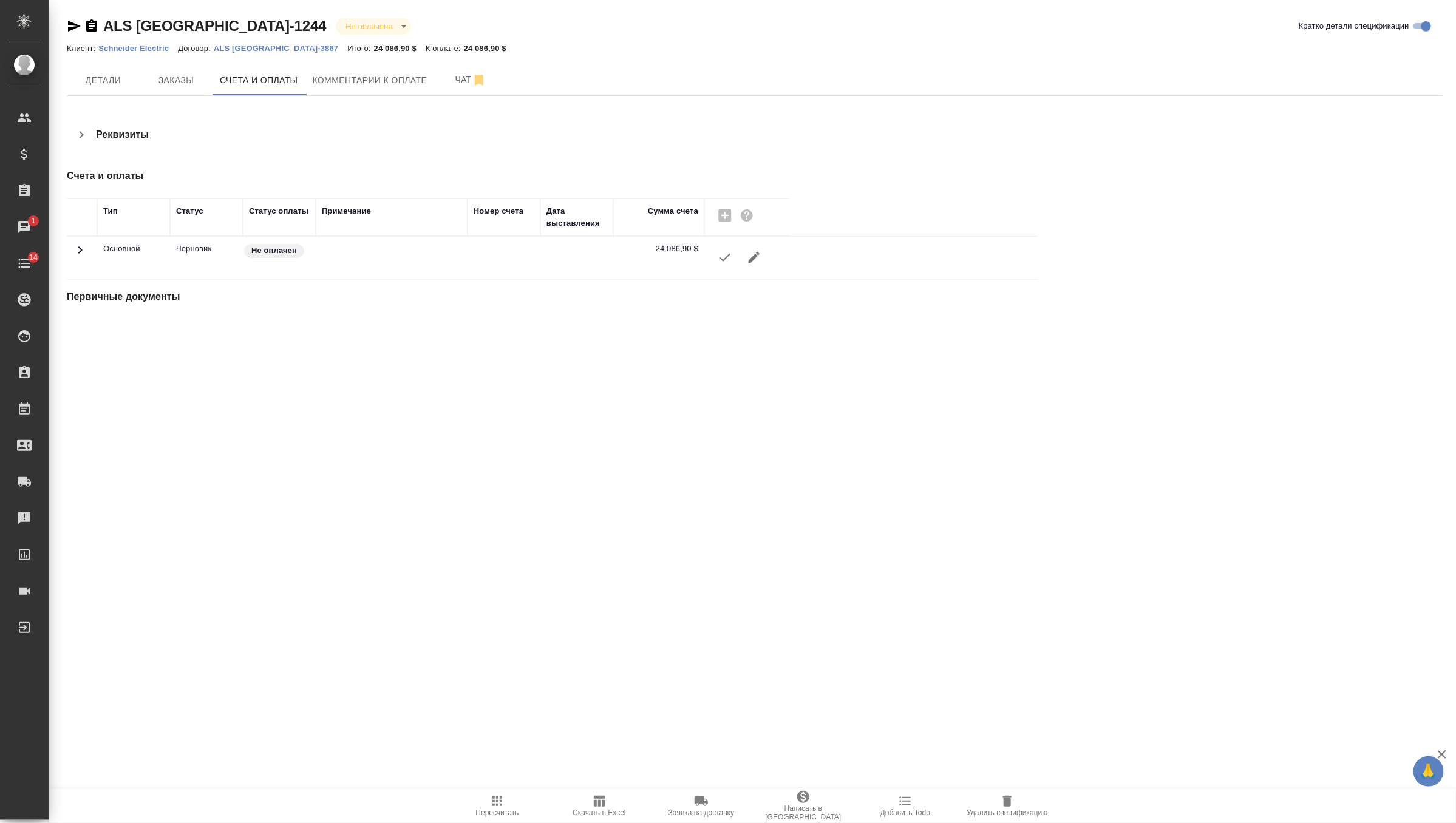
click at [724, 259] on icon "button" at bounding box center [725, 257] width 11 height 8
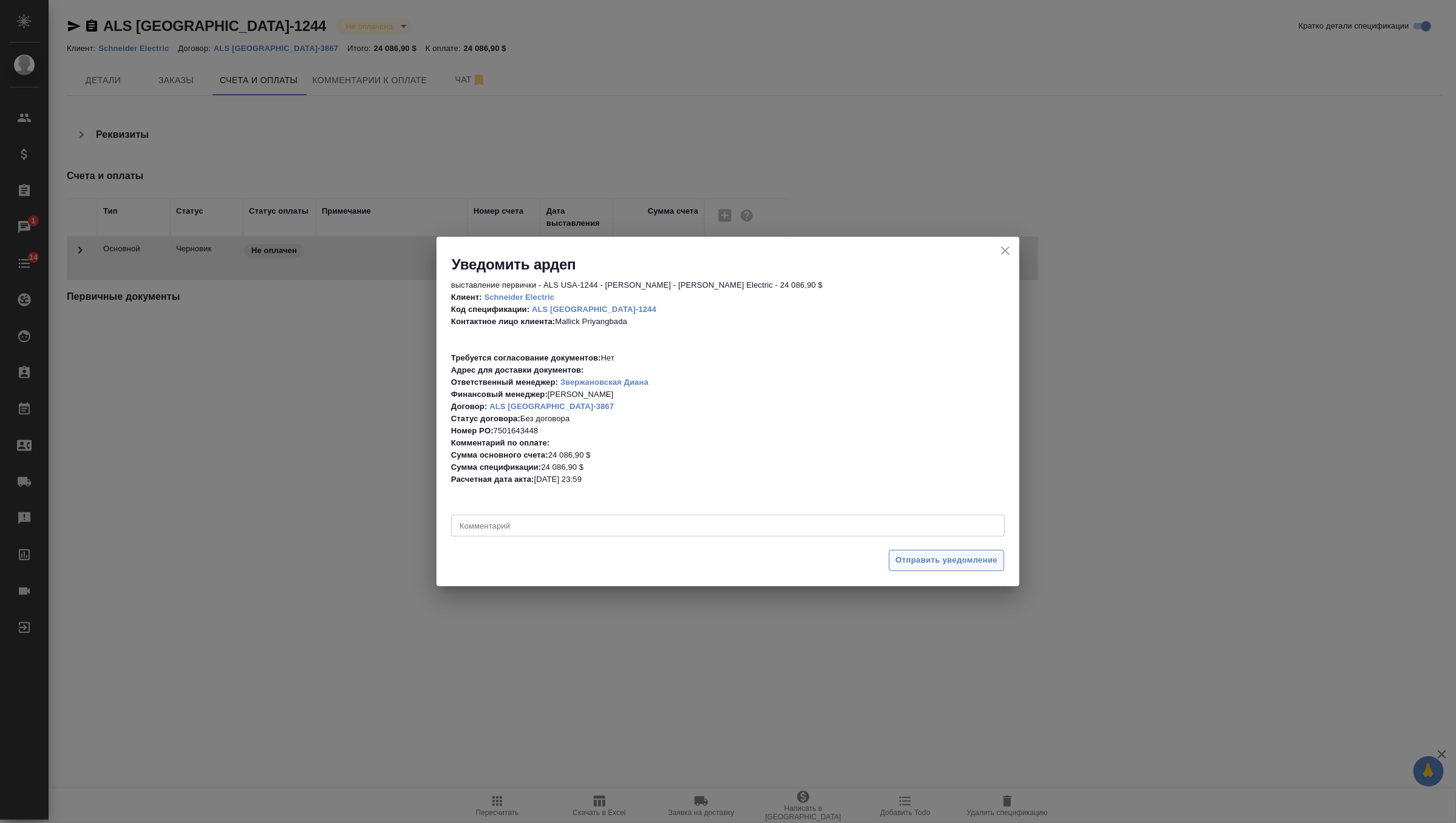
click at [950, 555] on span "Отправить уведомление" at bounding box center [947, 561] width 102 height 14
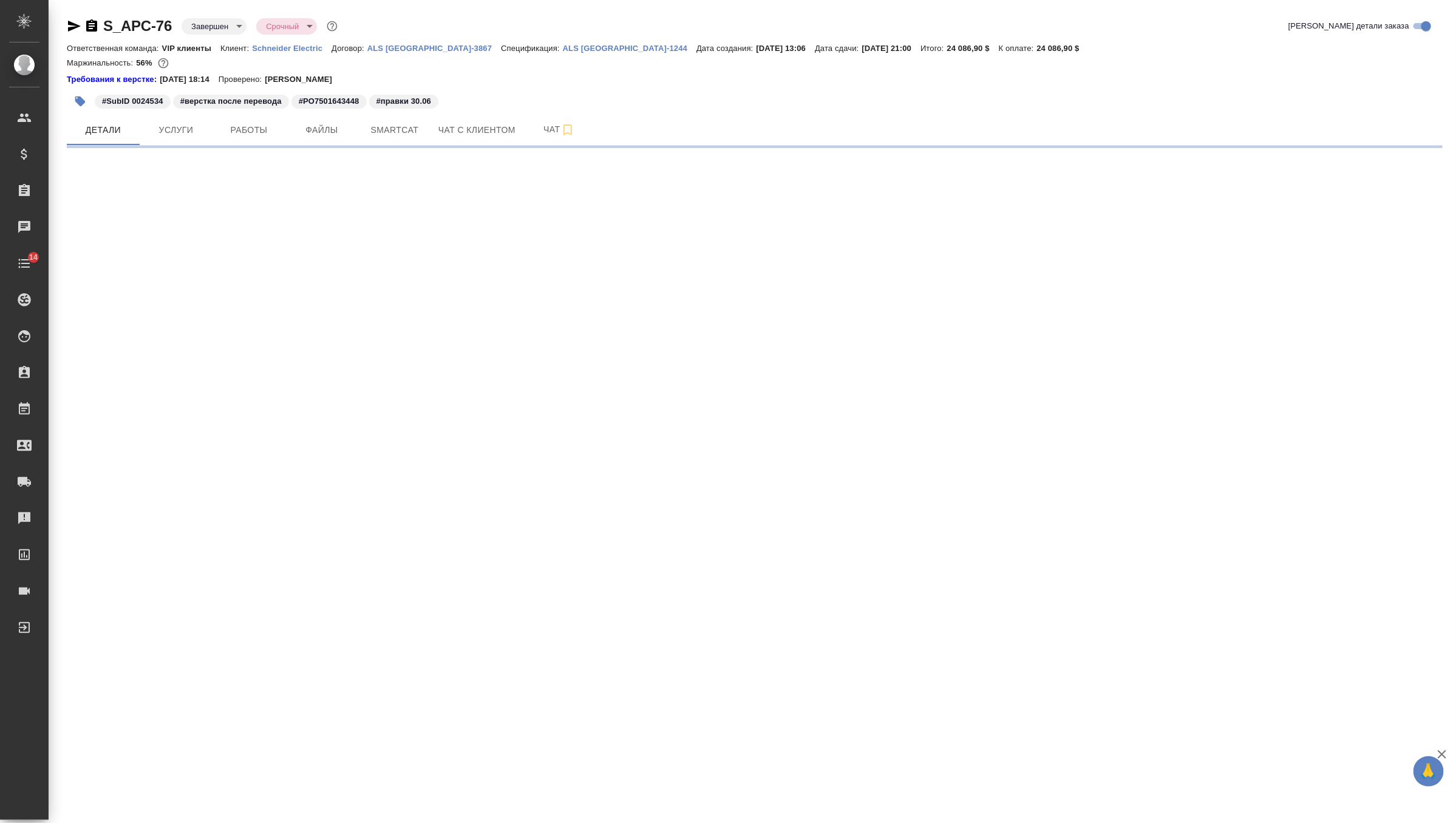
select select "RU"
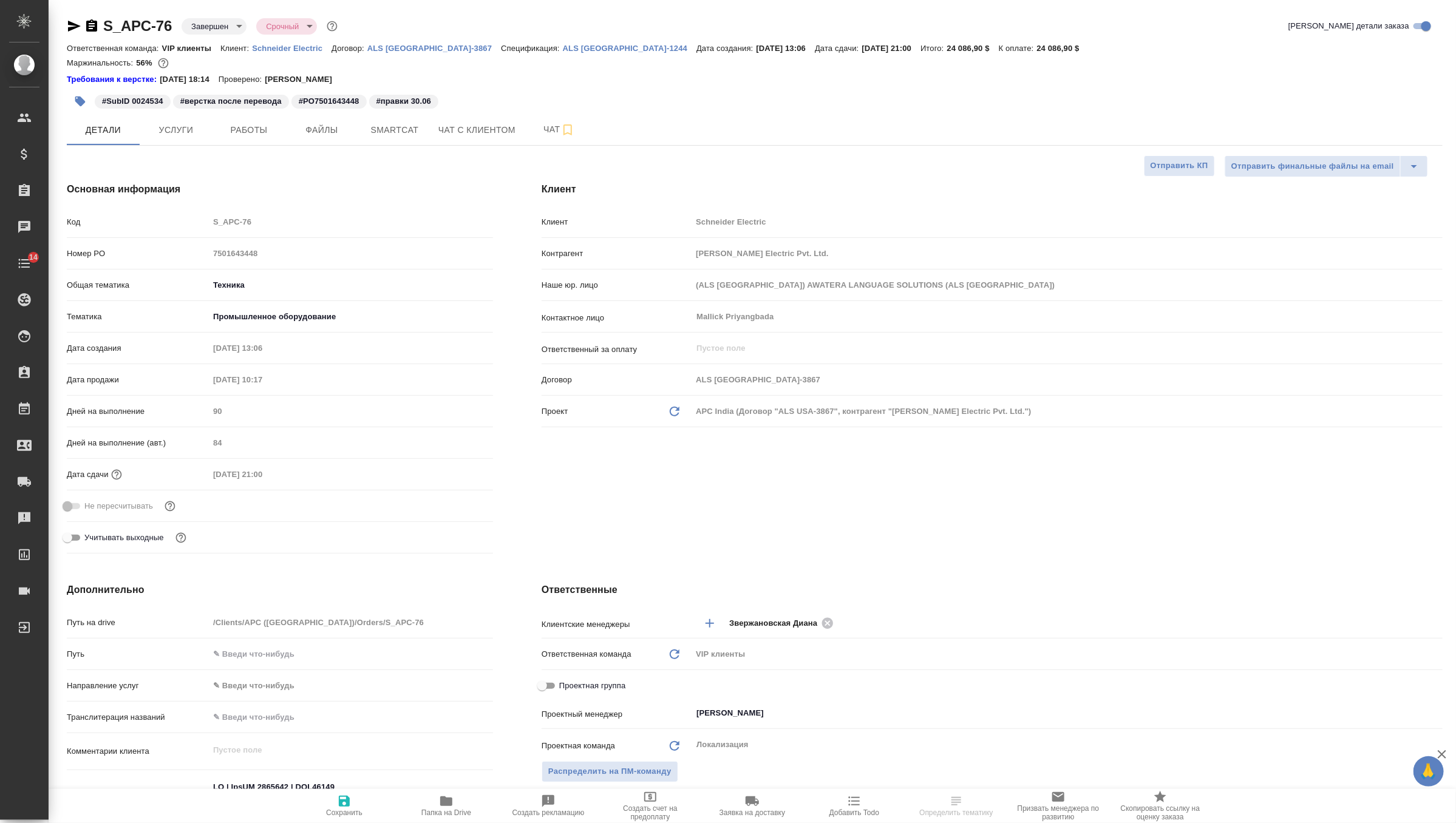
type textarea "x"
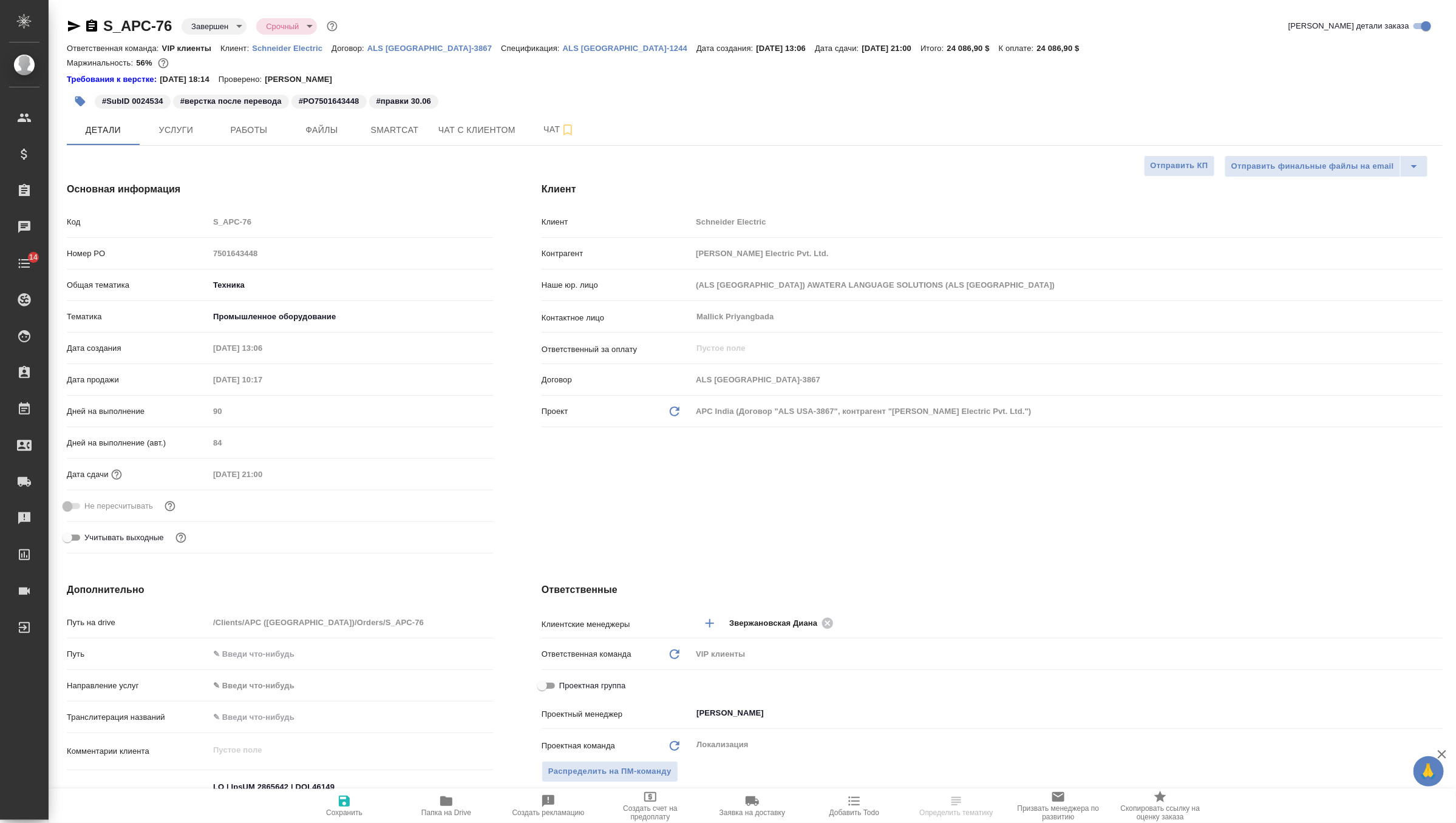
type textarea "x"
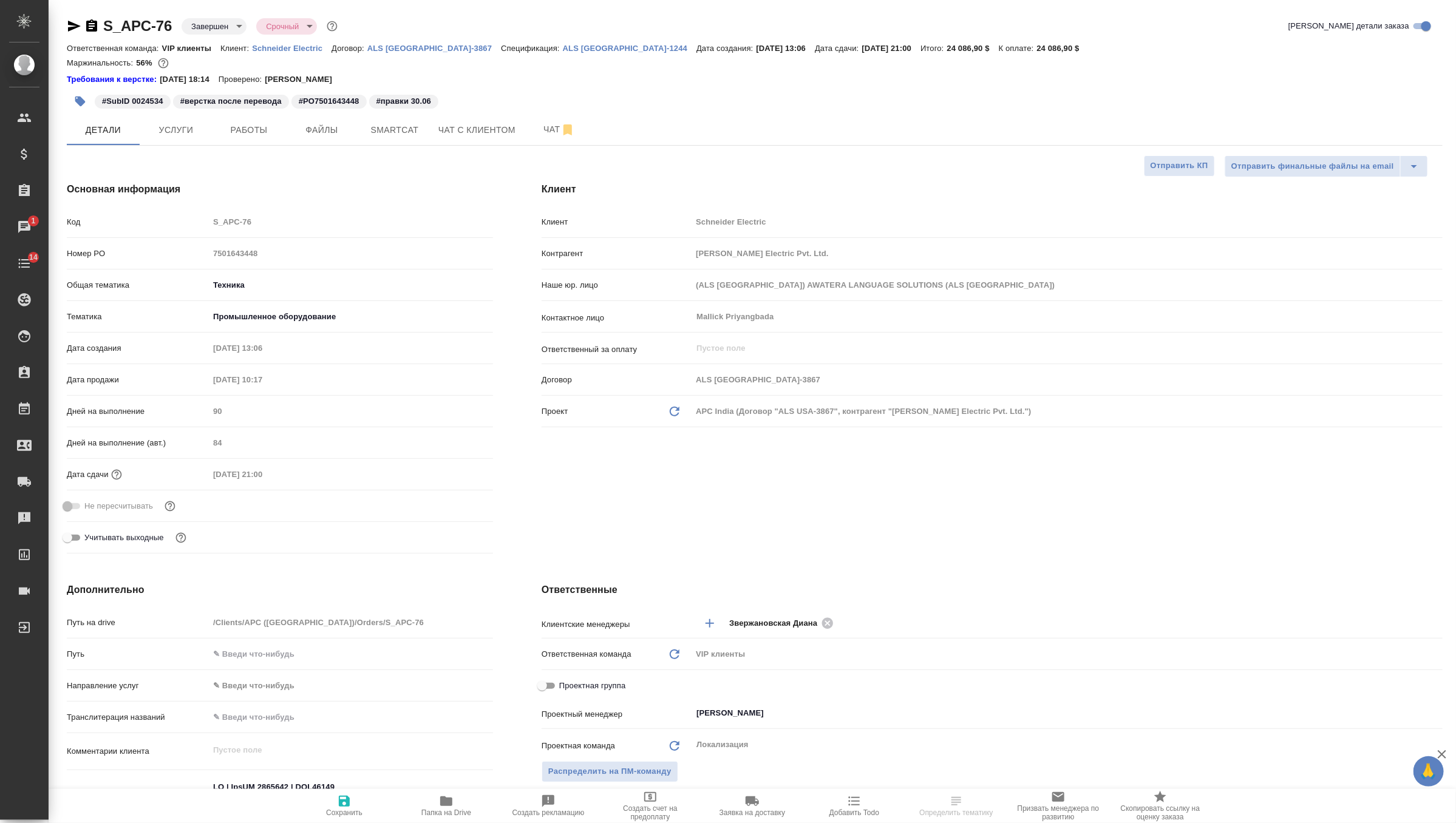
type textarea "x"
select select "RU"
type textarea "x"
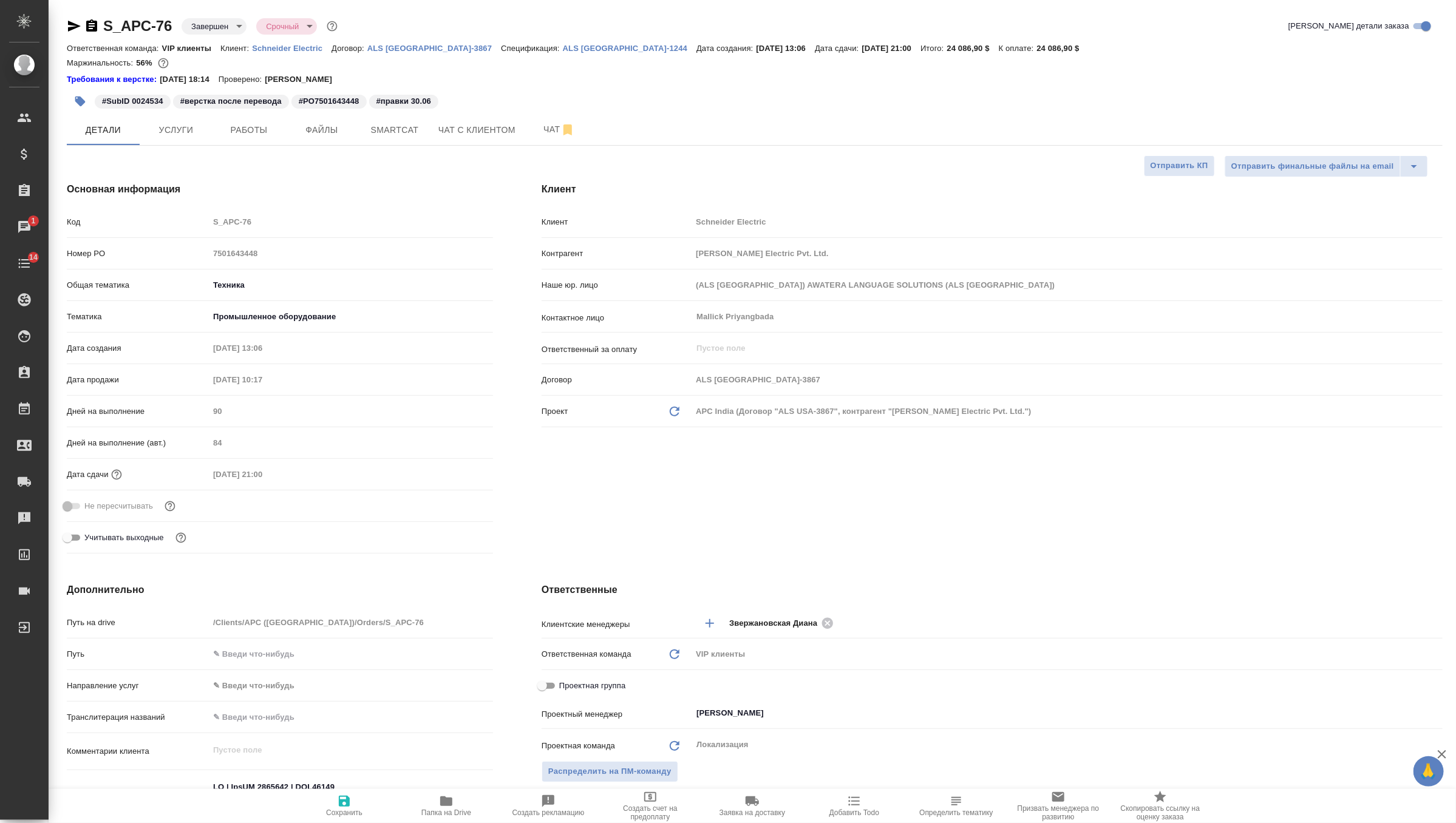
type textarea "x"
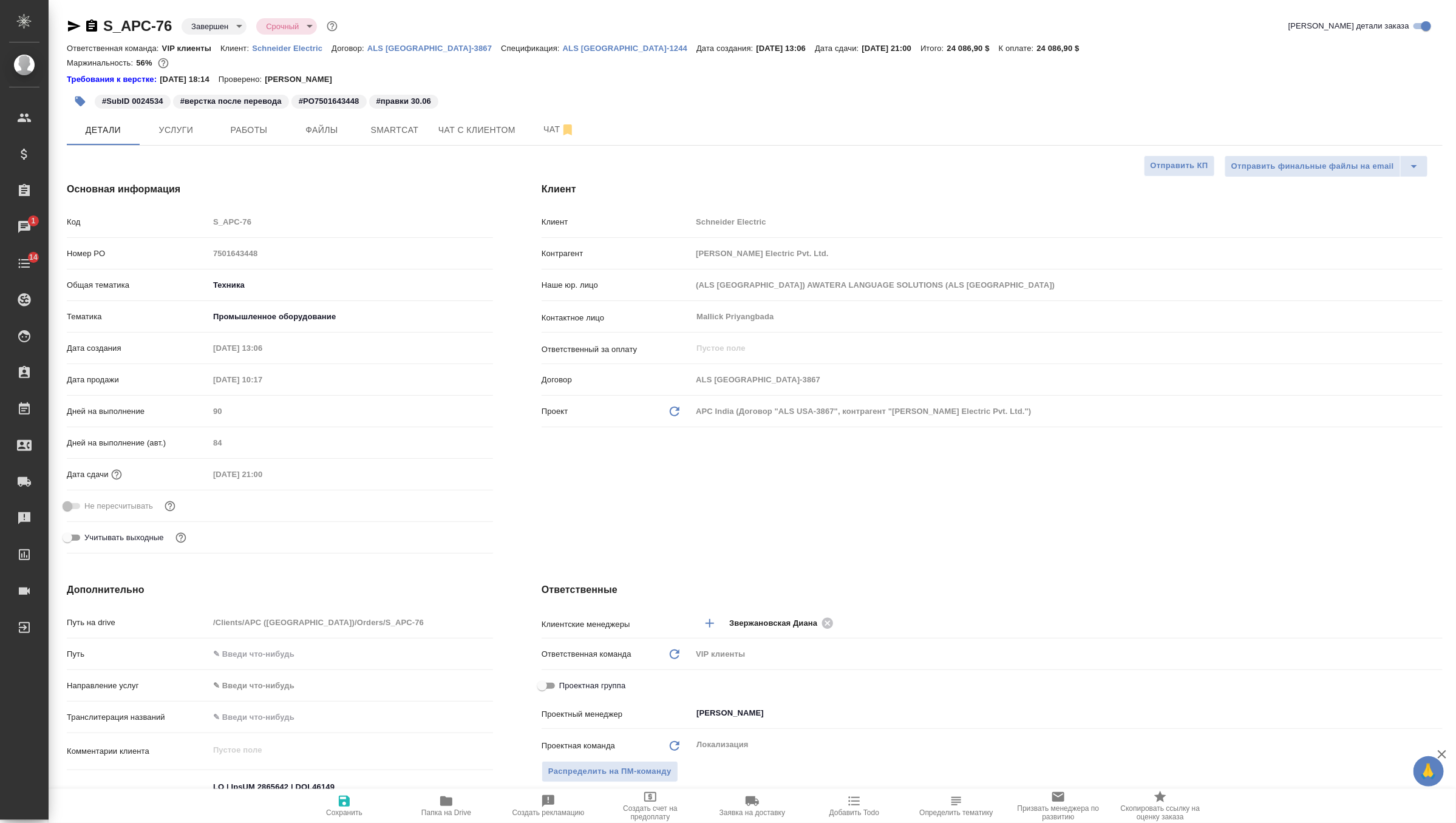
type textarea "x"
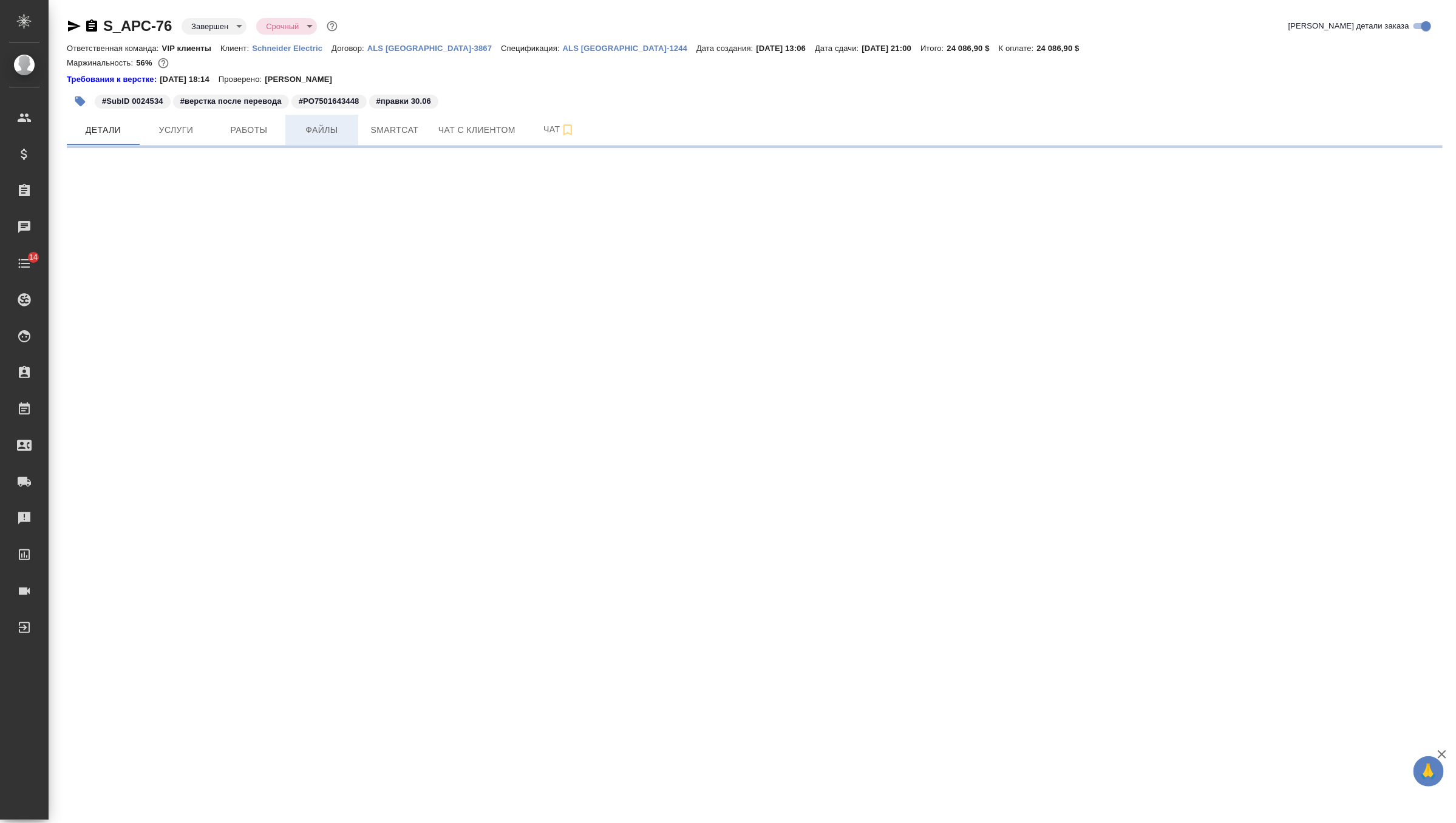
click at [342, 117] on button "Файлы" at bounding box center [322, 129] width 73 height 30
select select "RU"
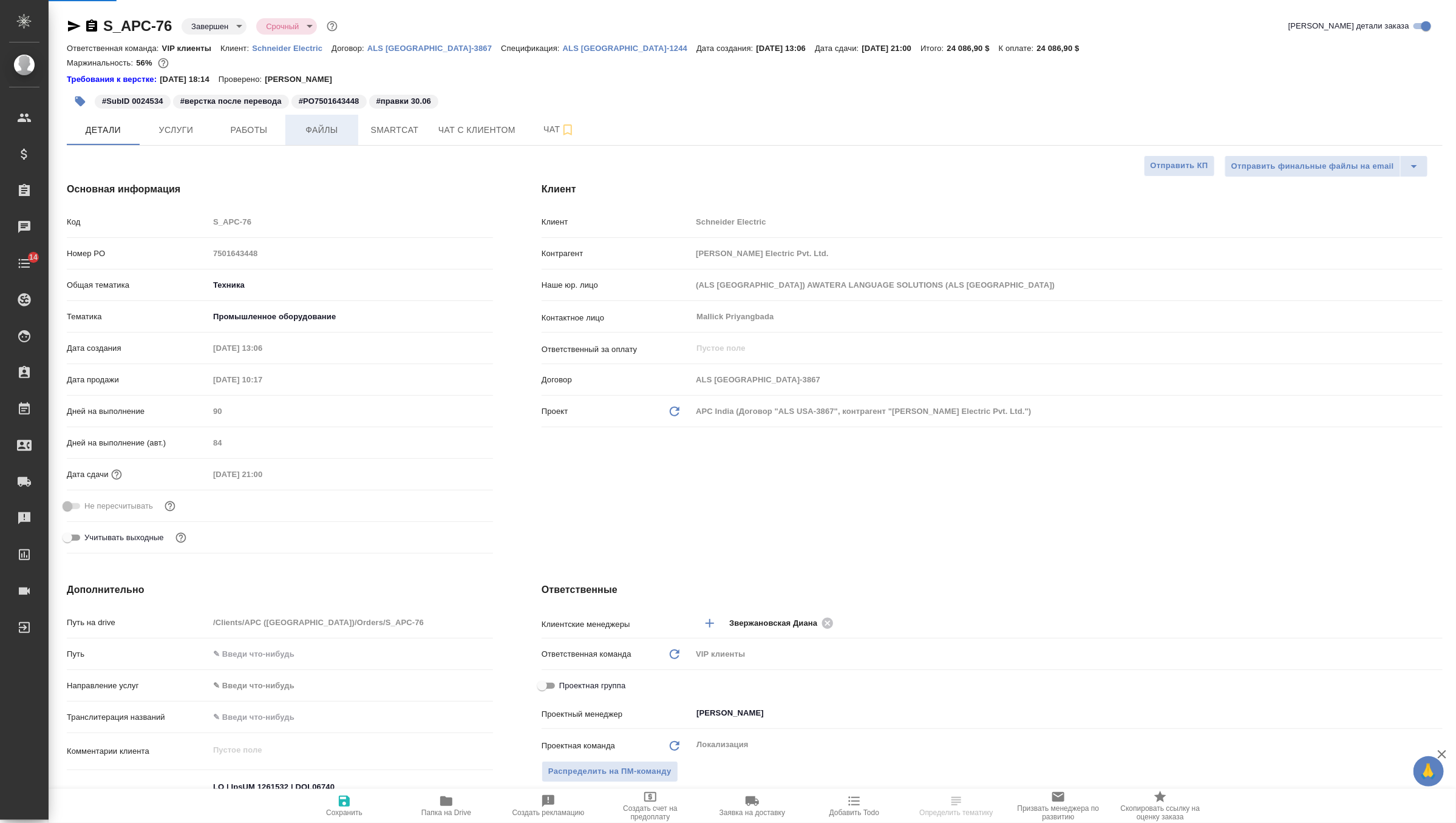
type textarea "x"
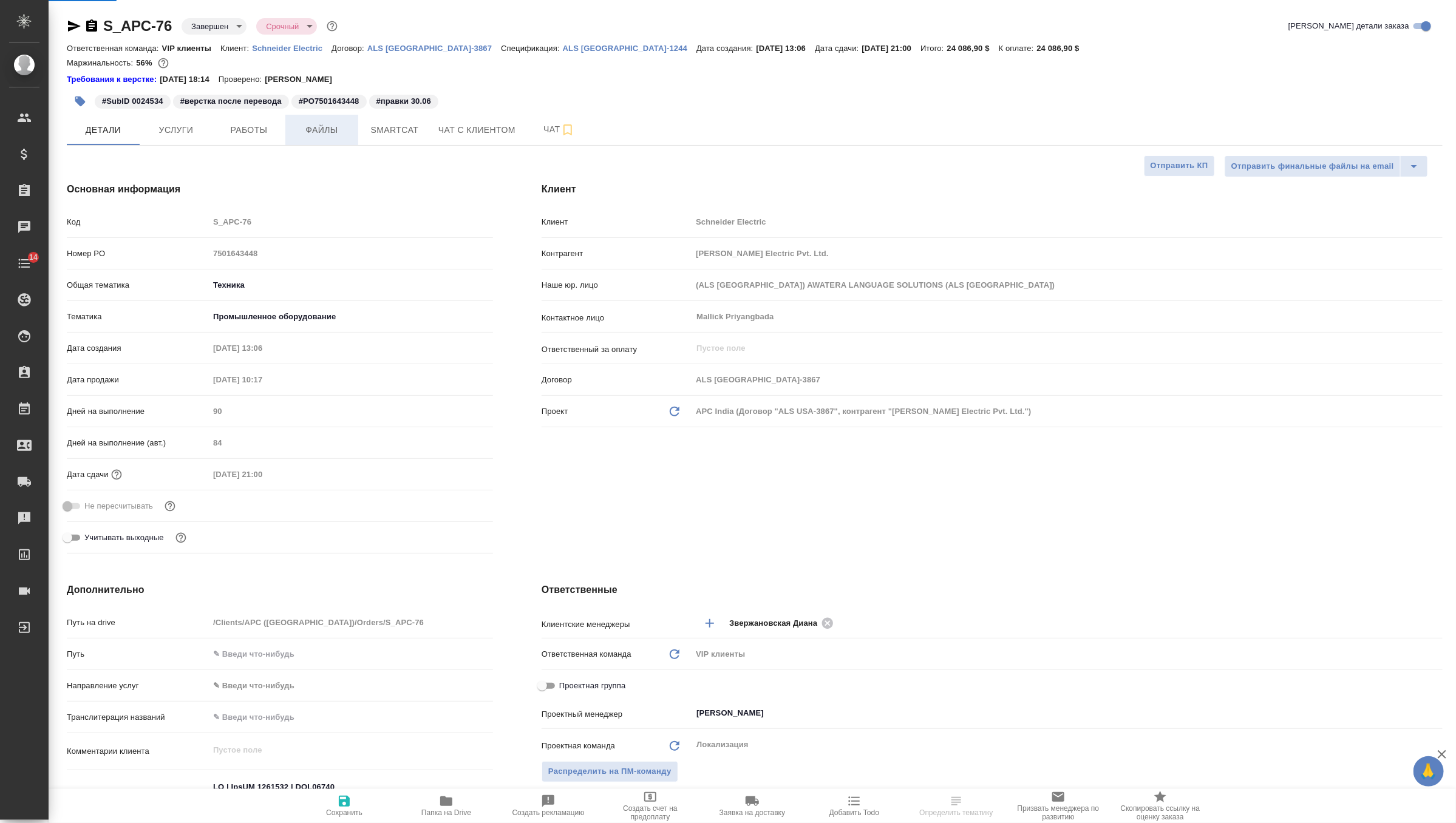
type textarea "x"
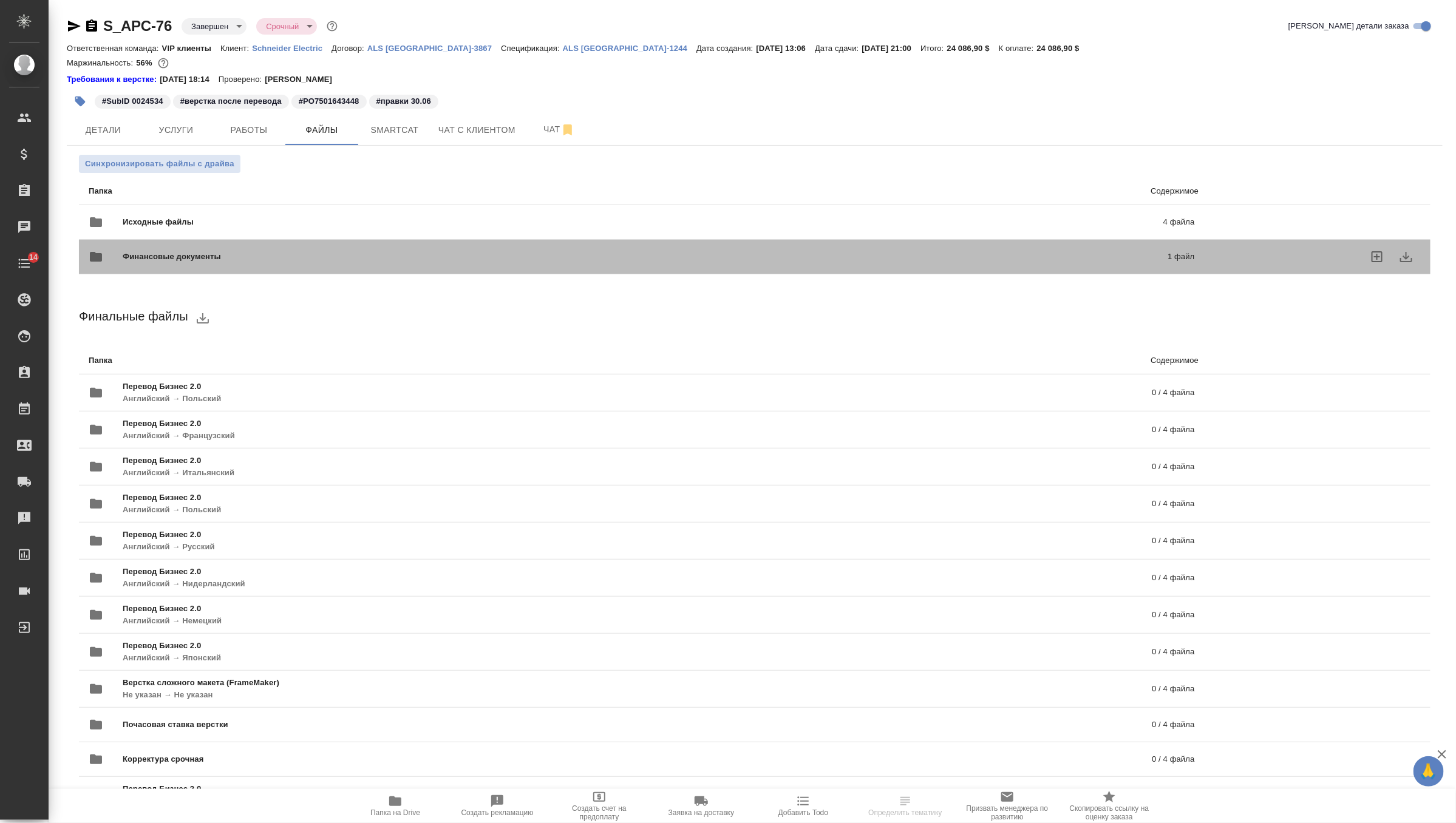
click at [215, 255] on span "Финансовые документы" at bounding box center [408, 257] width 572 height 12
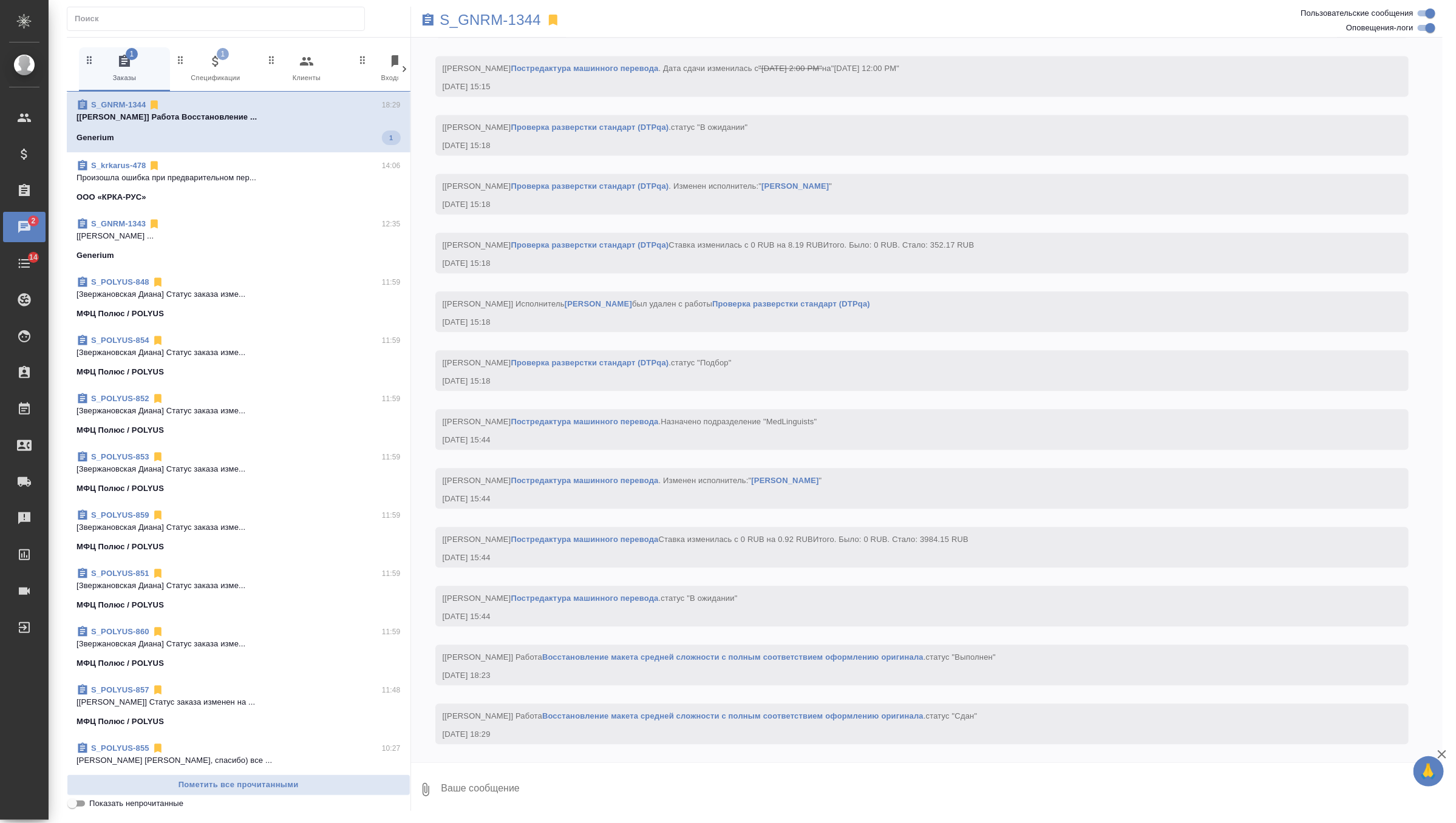
scroll to position [4630, 0]
click at [214, 66] on icon "button" at bounding box center [215, 61] width 6 height 11
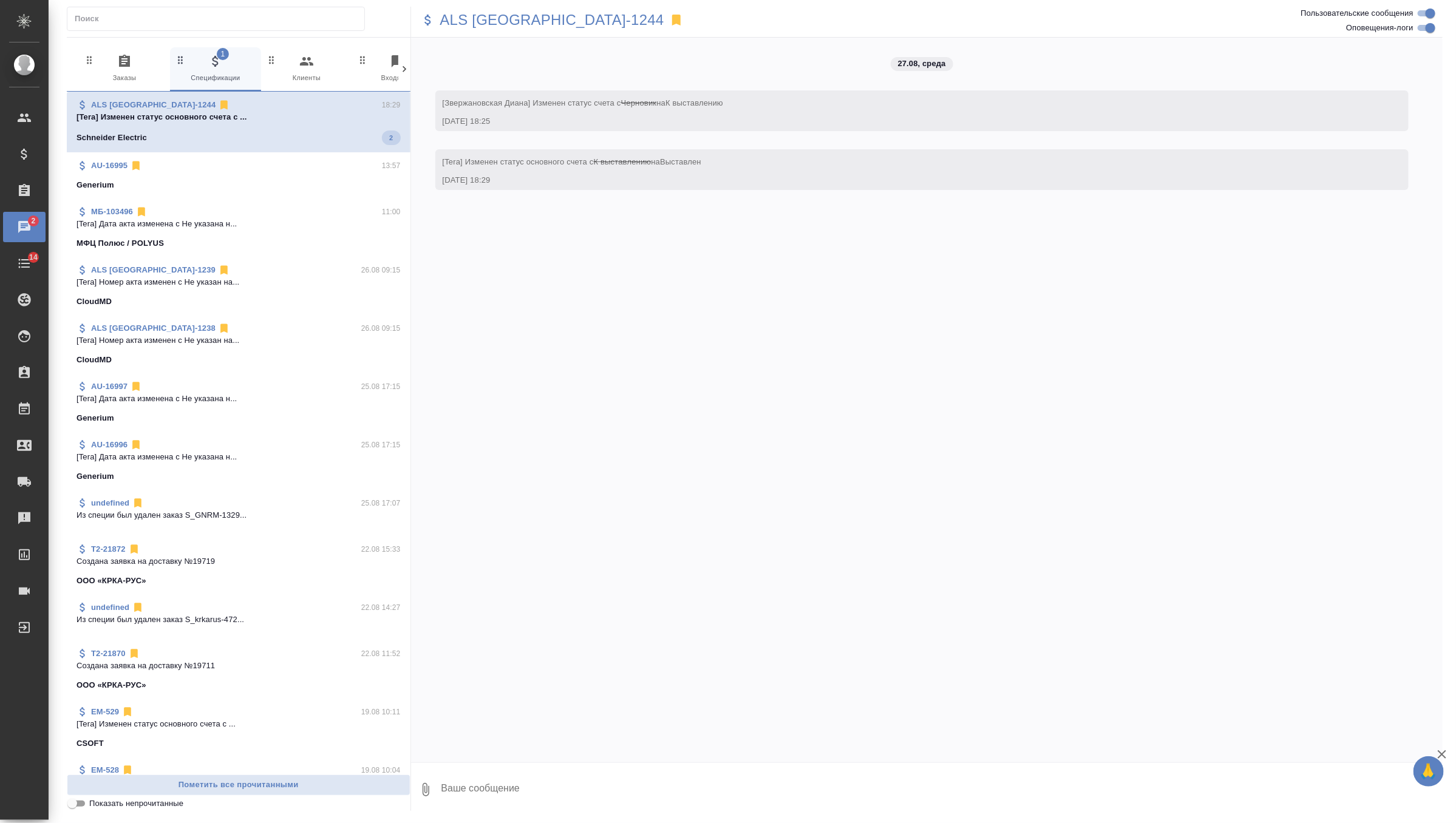
scroll to position [0, 0]
click at [477, 24] on p "ALS [GEOGRAPHIC_DATA]-1244" at bounding box center [552, 20] width 224 height 12
click at [139, 62] on span "1 Заказы" at bounding box center [124, 69] width 81 height 30
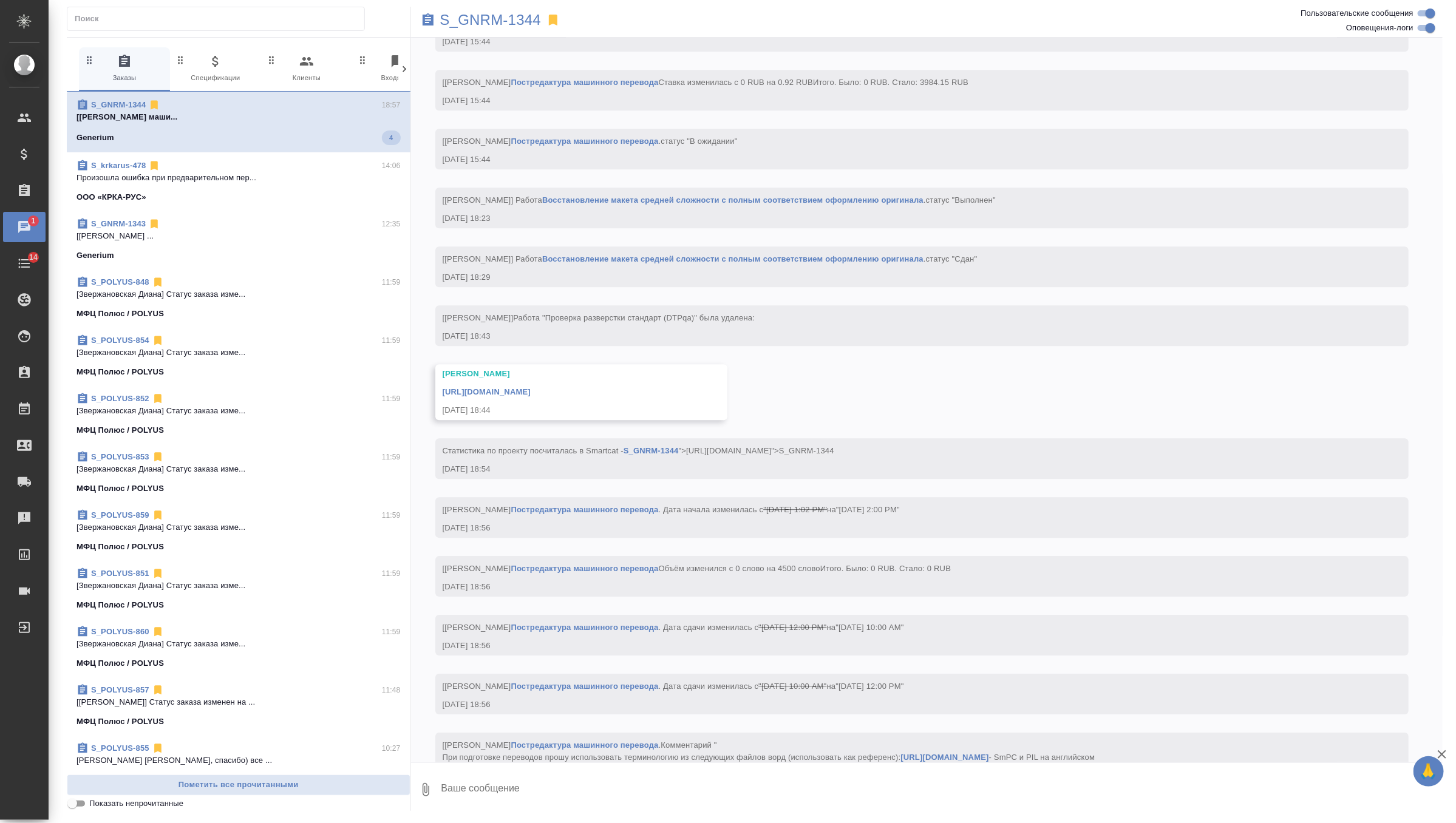
scroll to position [5214, 0]
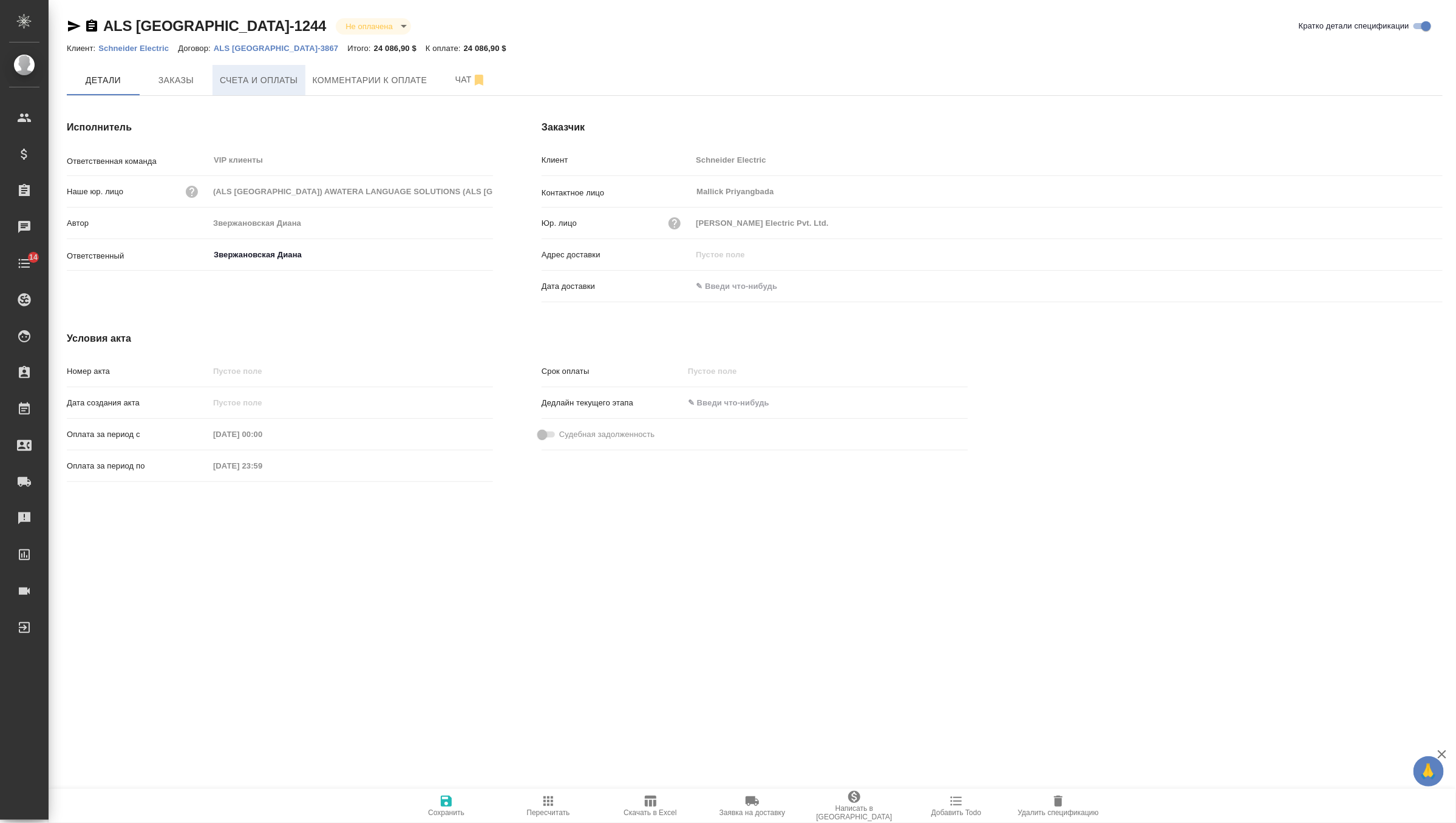
click at [217, 85] on button "Счета и оплаты" at bounding box center [259, 80] width 93 height 30
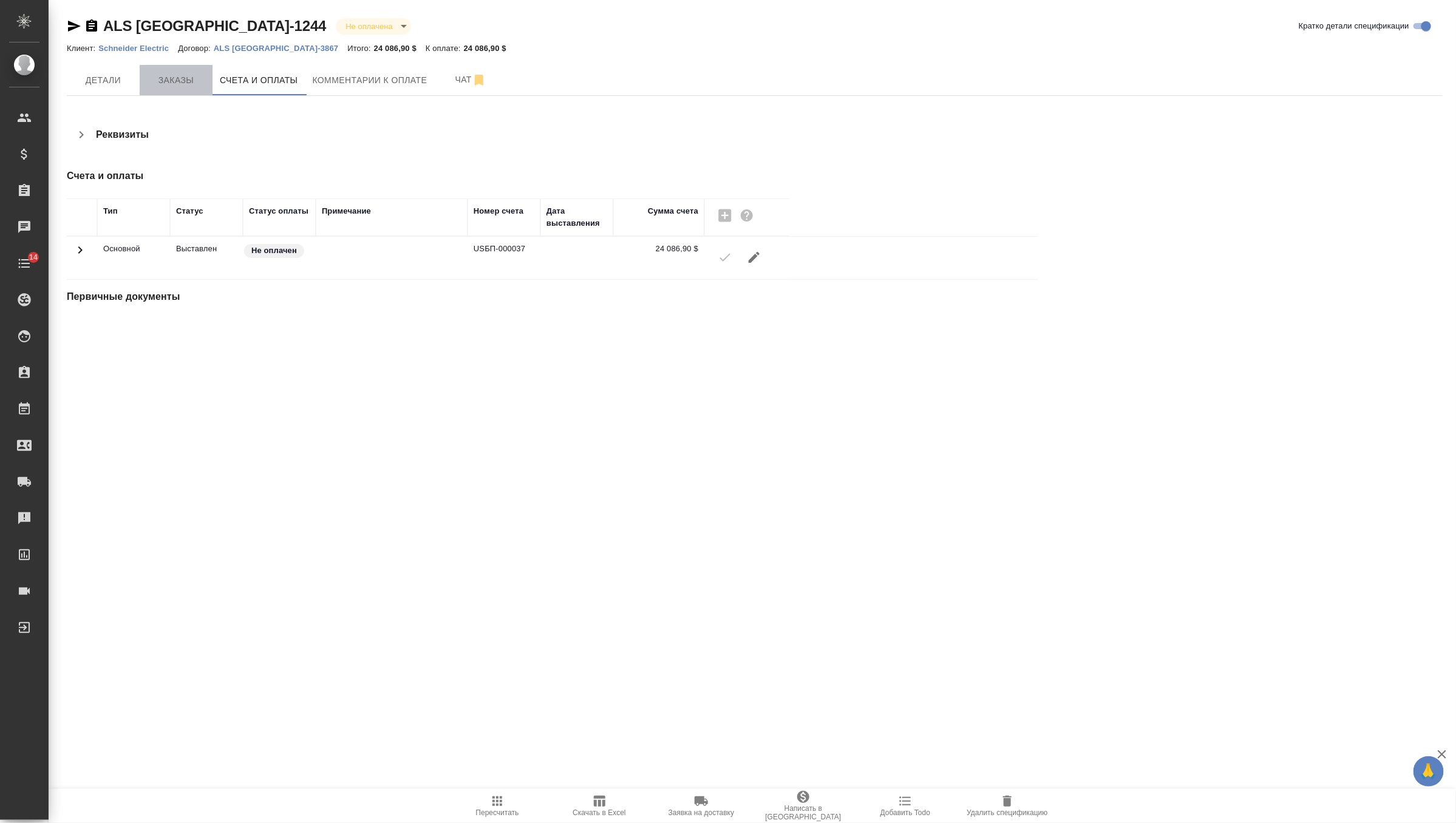
click at [166, 79] on span "Заказы" at bounding box center [176, 80] width 58 height 15
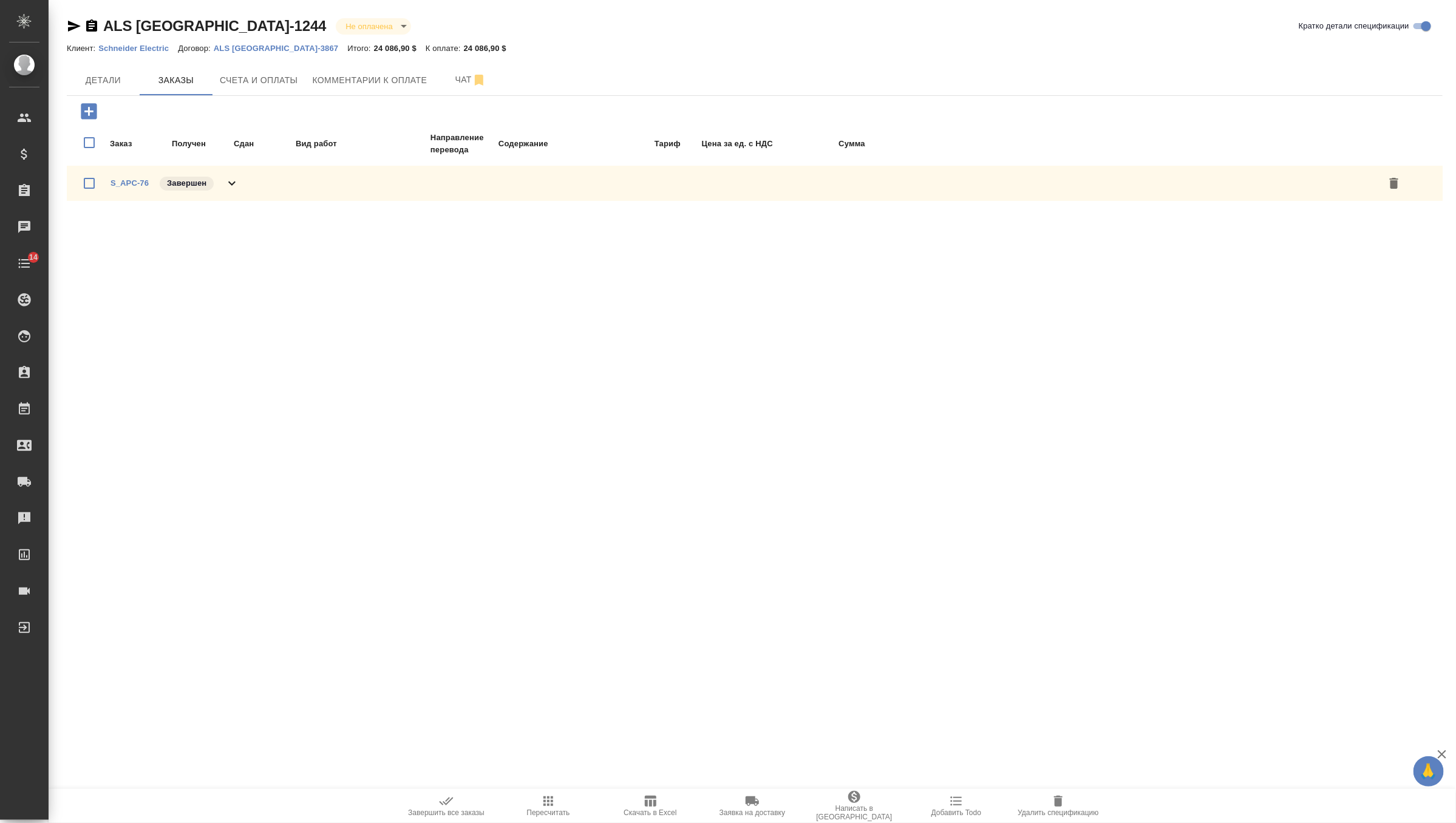
click at [277, 76] on span "Счета и оплаты" at bounding box center [259, 80] width 78 height 15
